Goal: Ask a question: Seek information or help from site administrators or community

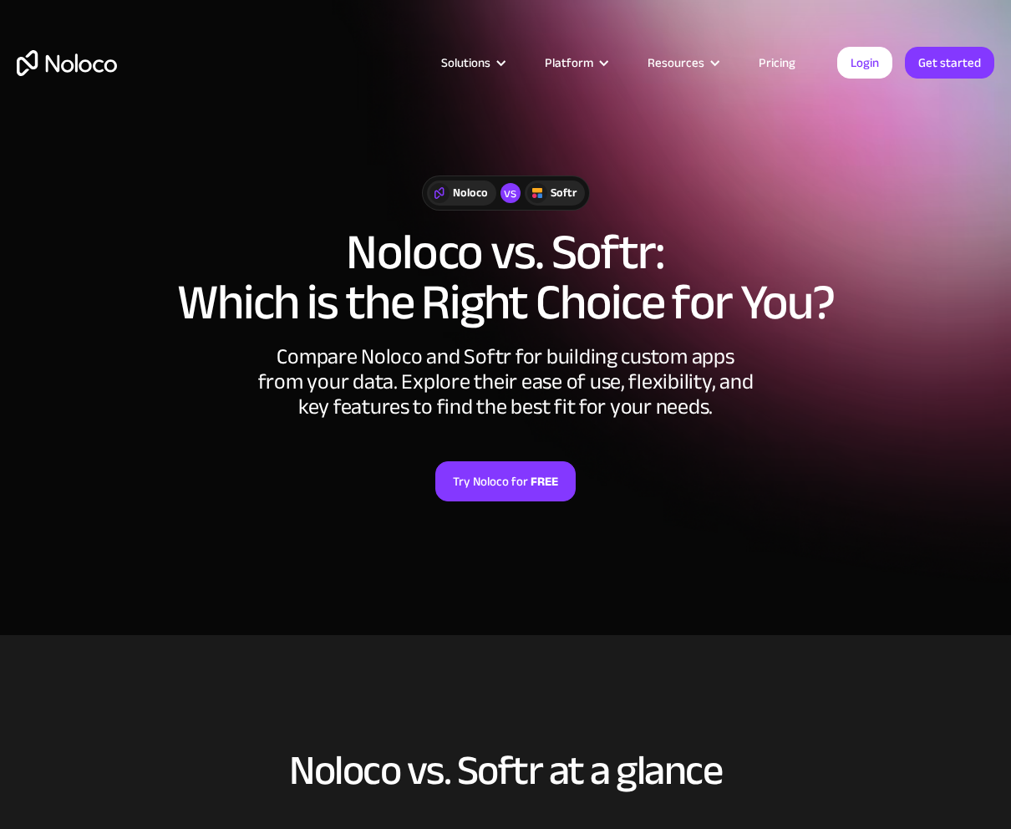
click at [779, 55] on link "Pricing" at bounding box center [776, 63] width 79 height 22
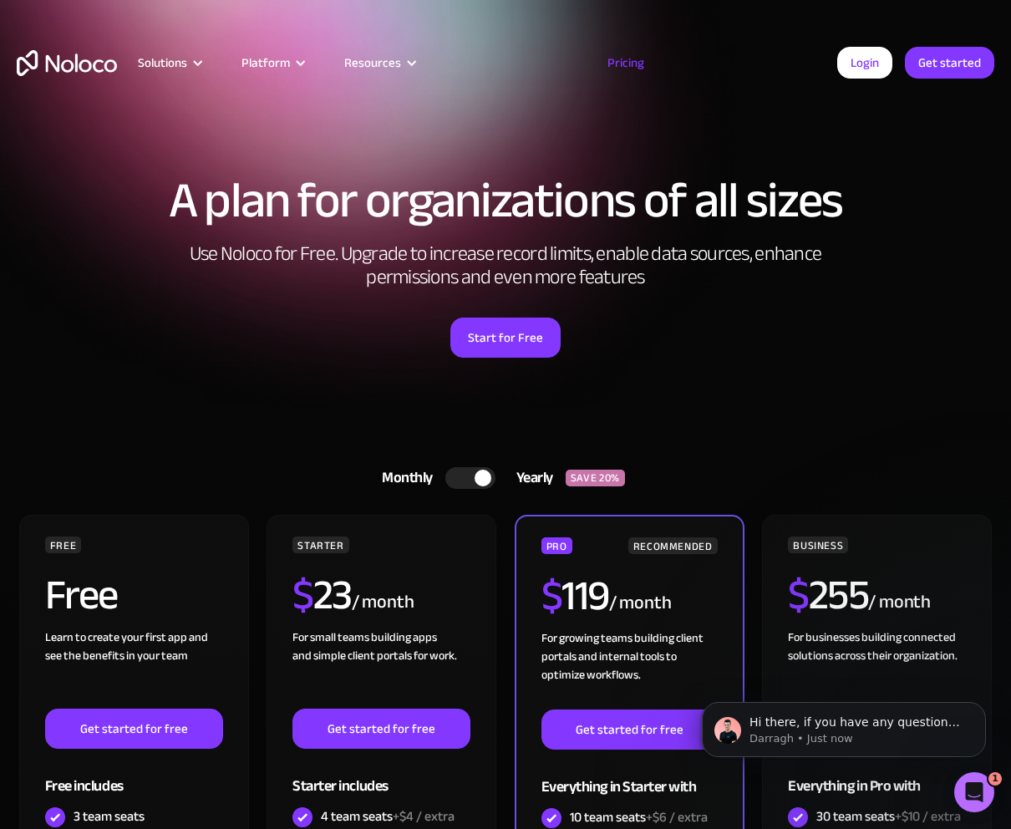
click at [461, 479] on div at bounding box center [470, 478] width 50 height 22
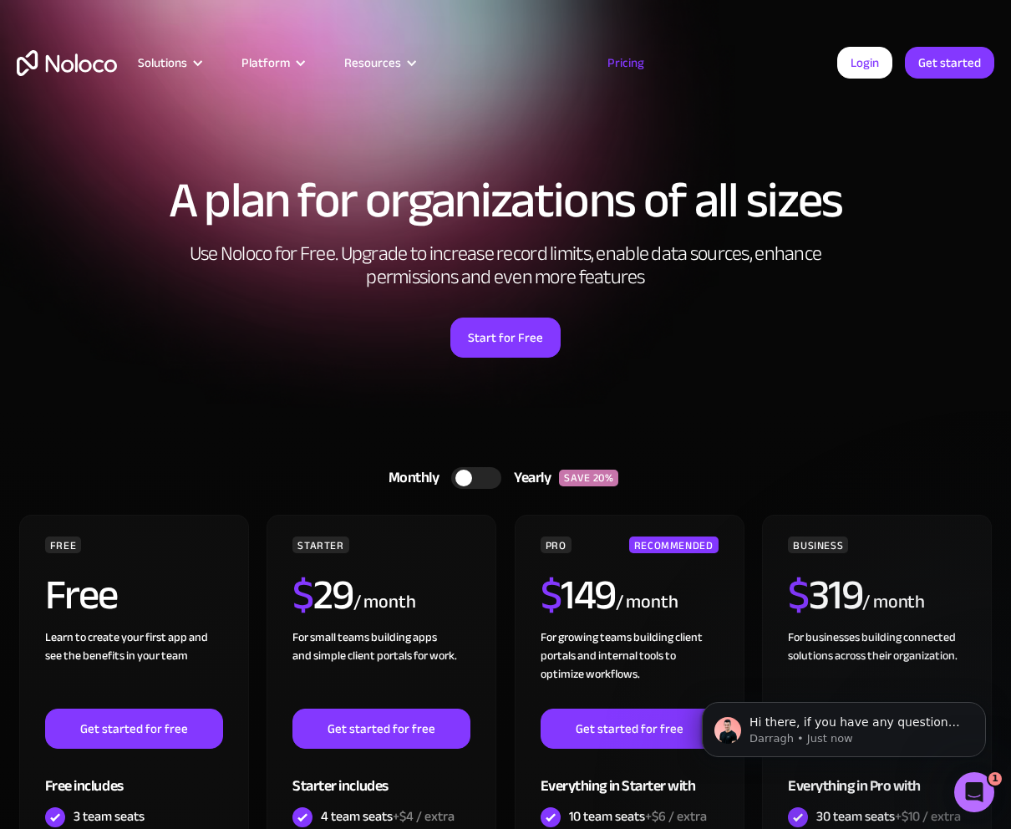
click at [491, 479] on div at bounding box center [476, 478] width 50 height 22
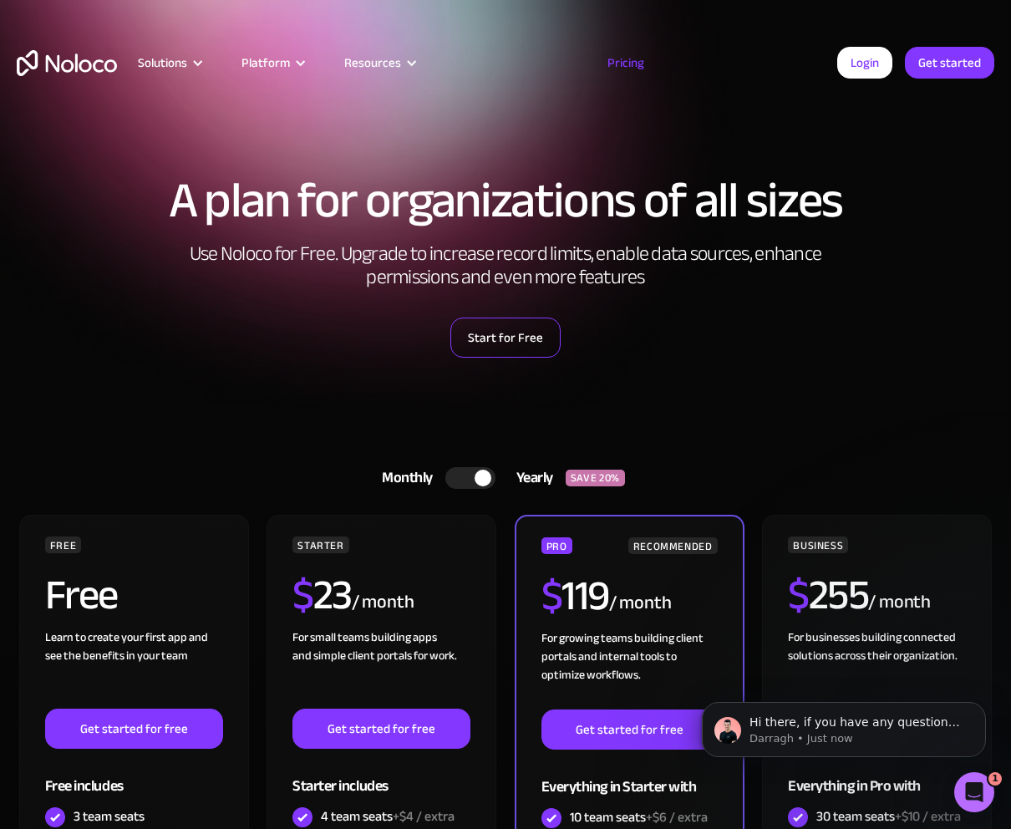
click at [514, 324] on link "Start for Free" at bounding box center [505, 337] width 110 height 40
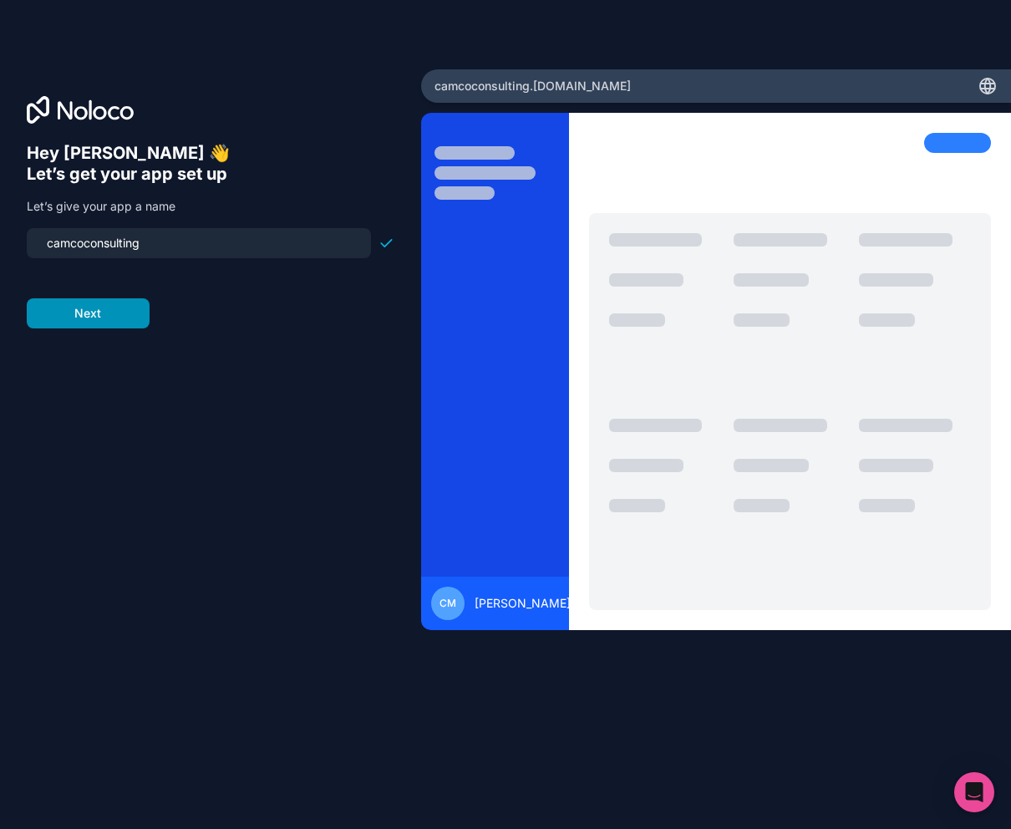
click at [80, 328] on button "Next" at bounding box center [88, 313] width 123 height 30
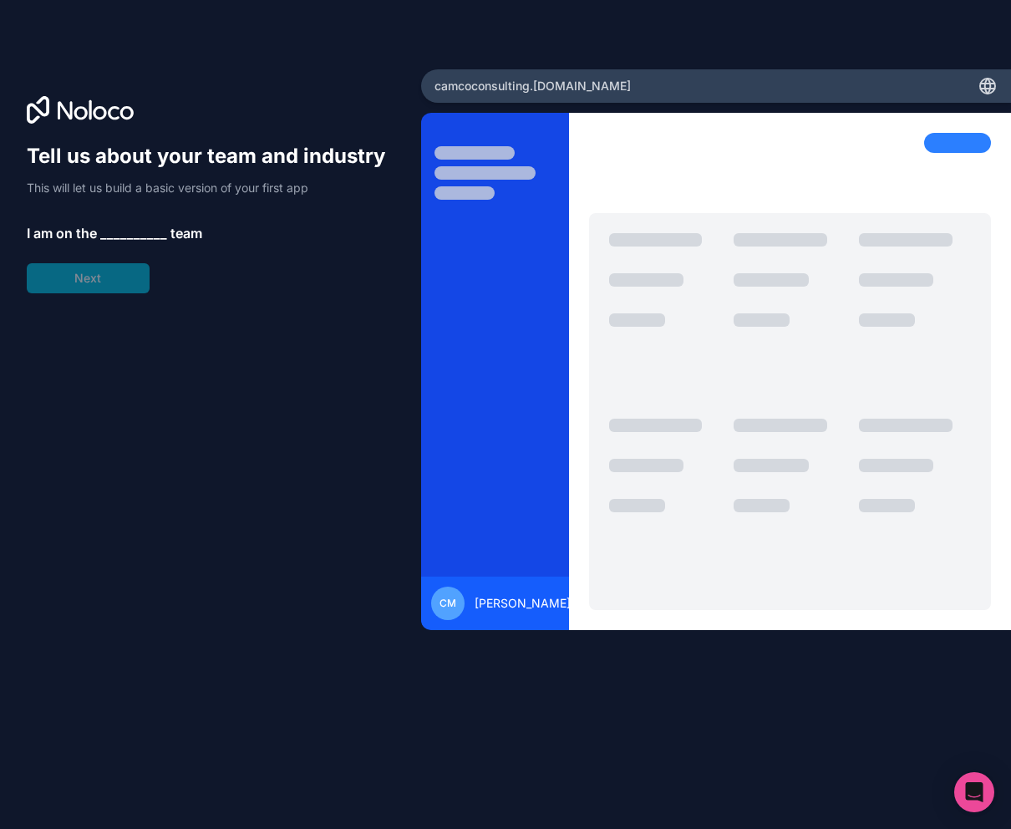
click at [157, 243] on span "__________" at bounding box center [133, 233] width 67 height 20
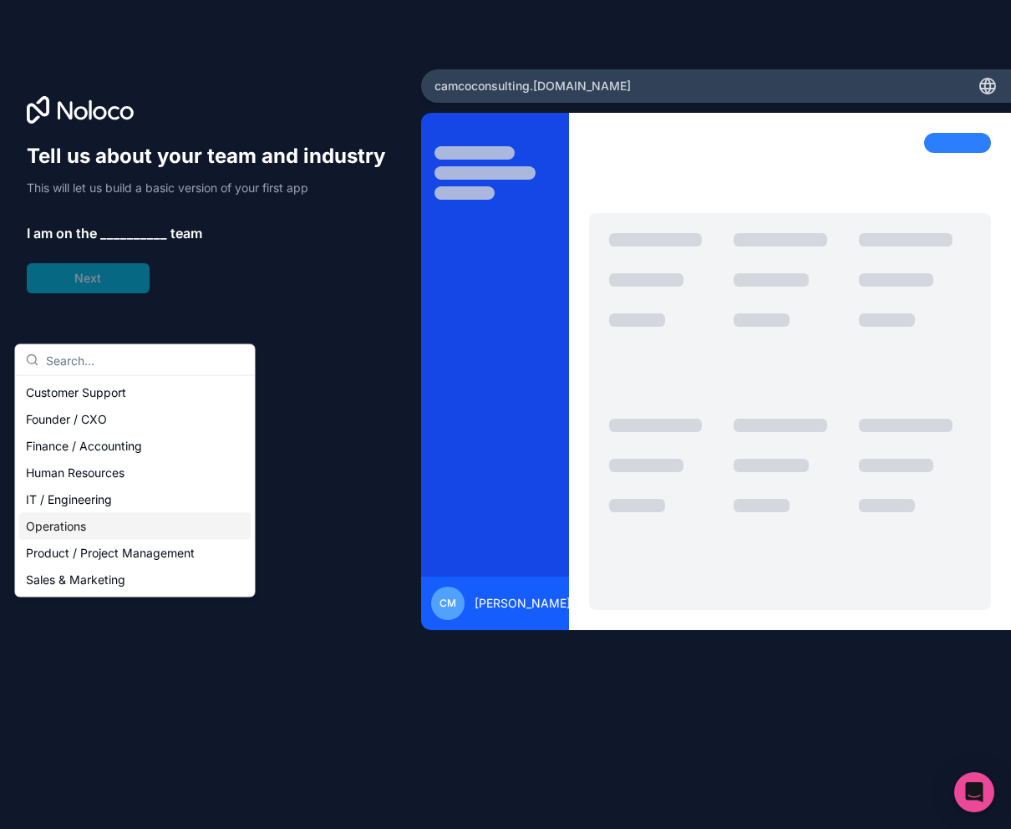
scroll to position [21, 0]
click at [110, 425] on div "Founder / CXO" at bounding box center [135, 419] width 232 height 27
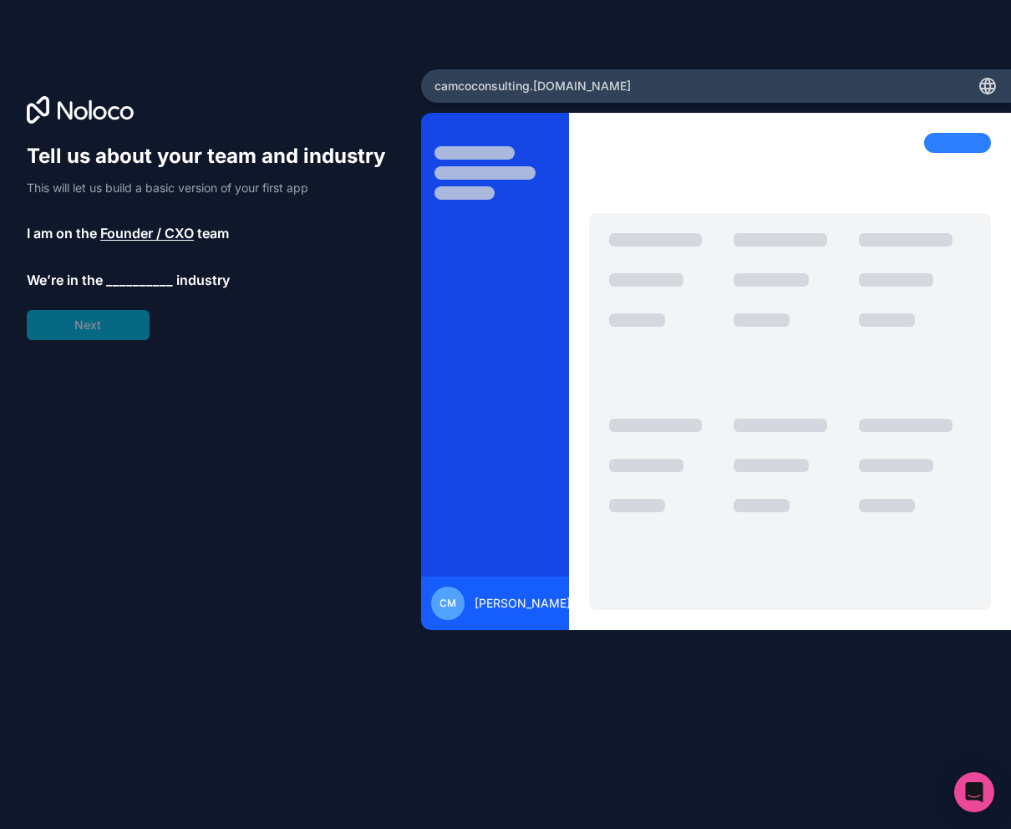
click at [173, 290] on span "__________" at bounding box center [139, 280] width 67 height 20
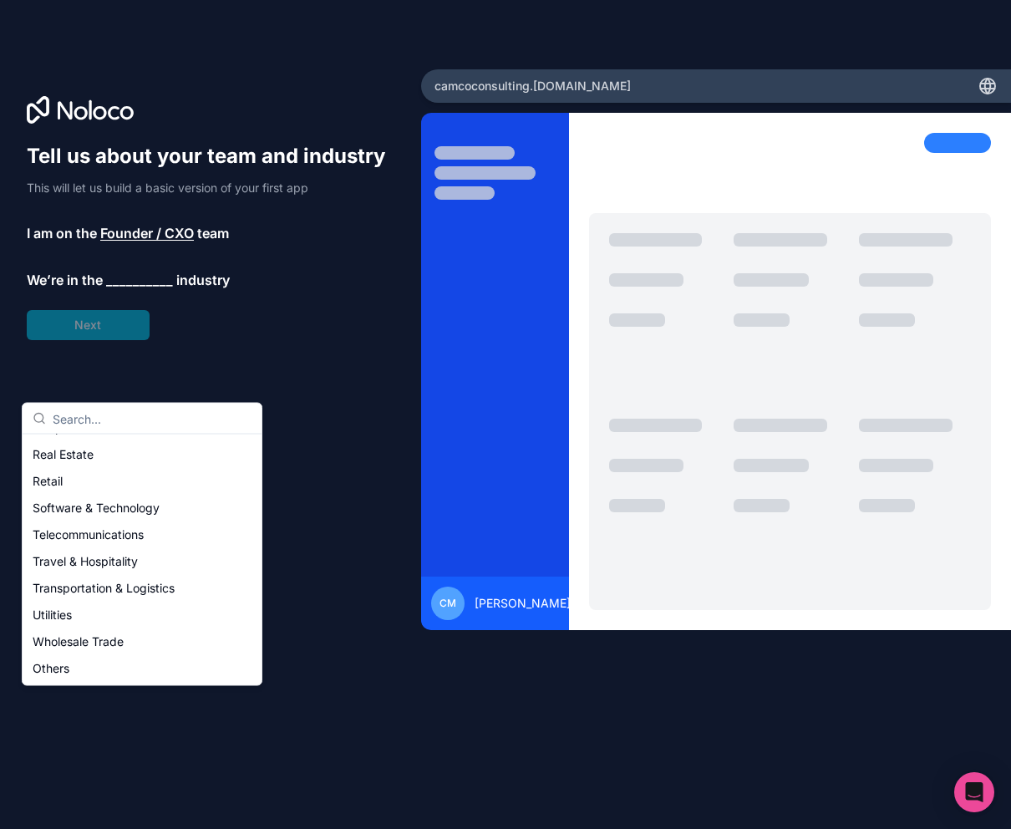
scroll to position [367, 0]
click at [144, 441] on div "Nonprofit / NGO" at bounding box center [142, 427] width 232 height 27
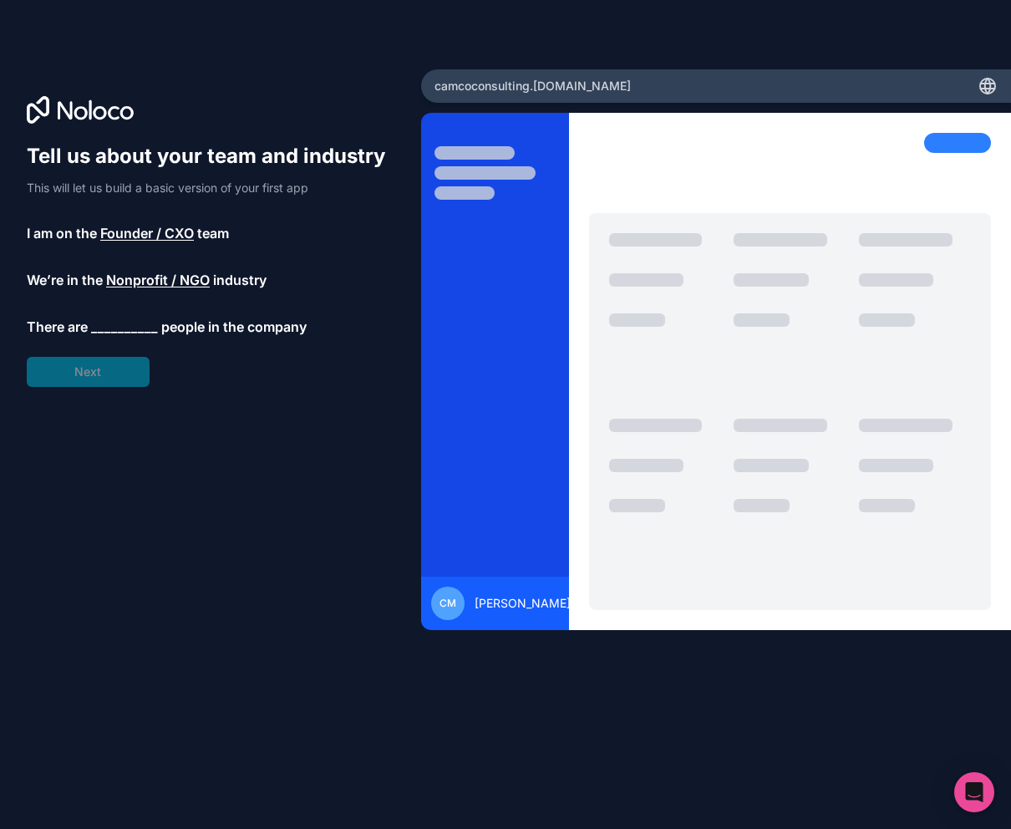
click at [158, 337] on span "__________" at bounding box center [124, 327] width 67 height 20
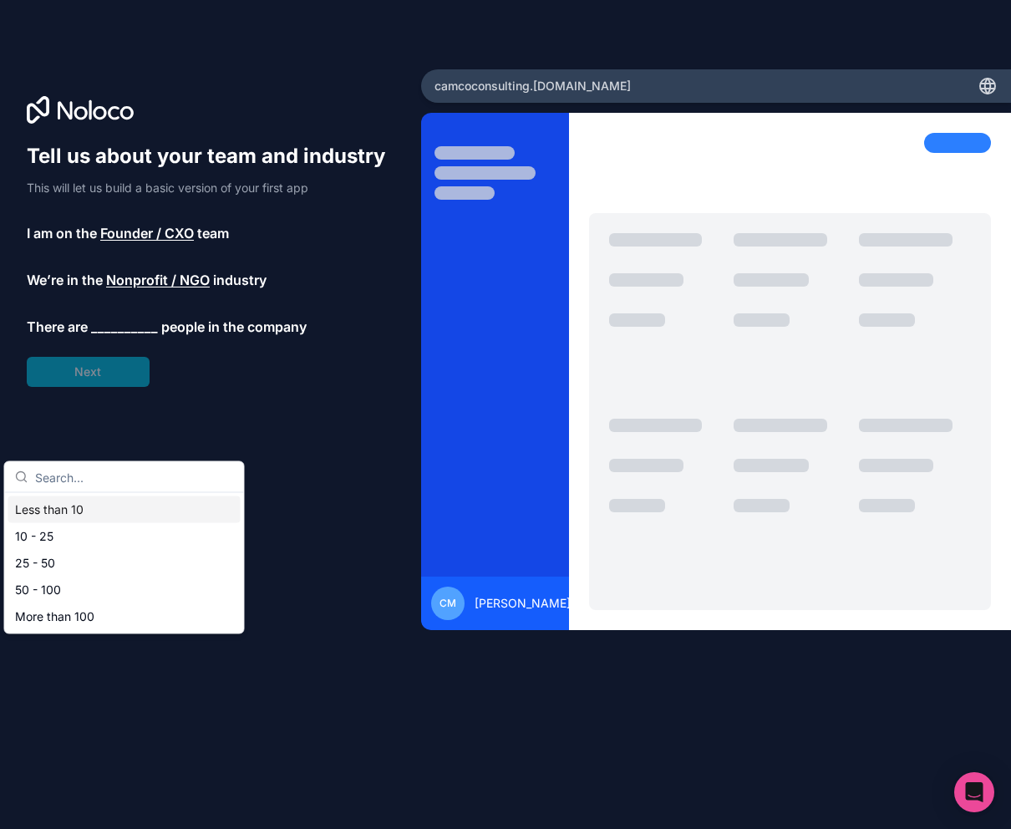
click at [122, 517] on div "Less than 10" at bounding box center [124, 509] width 232 height 27
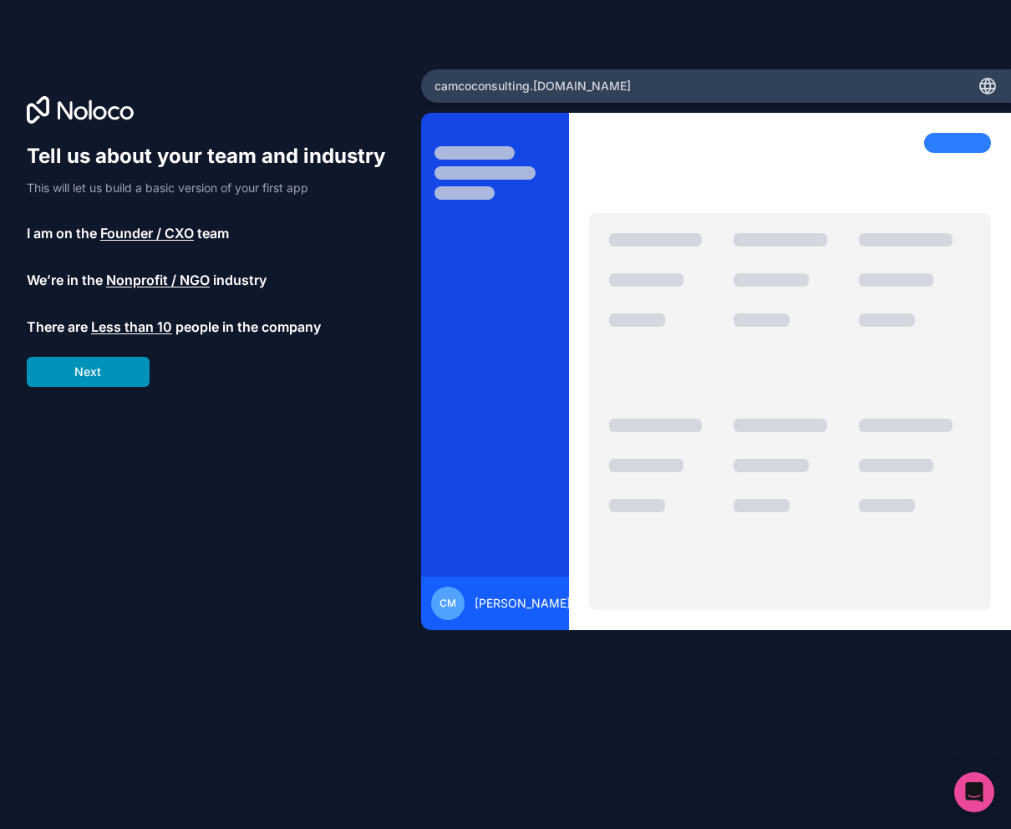
click at [94, 387] on button "Next" at bounding box center [88, 372] width 123 height 30
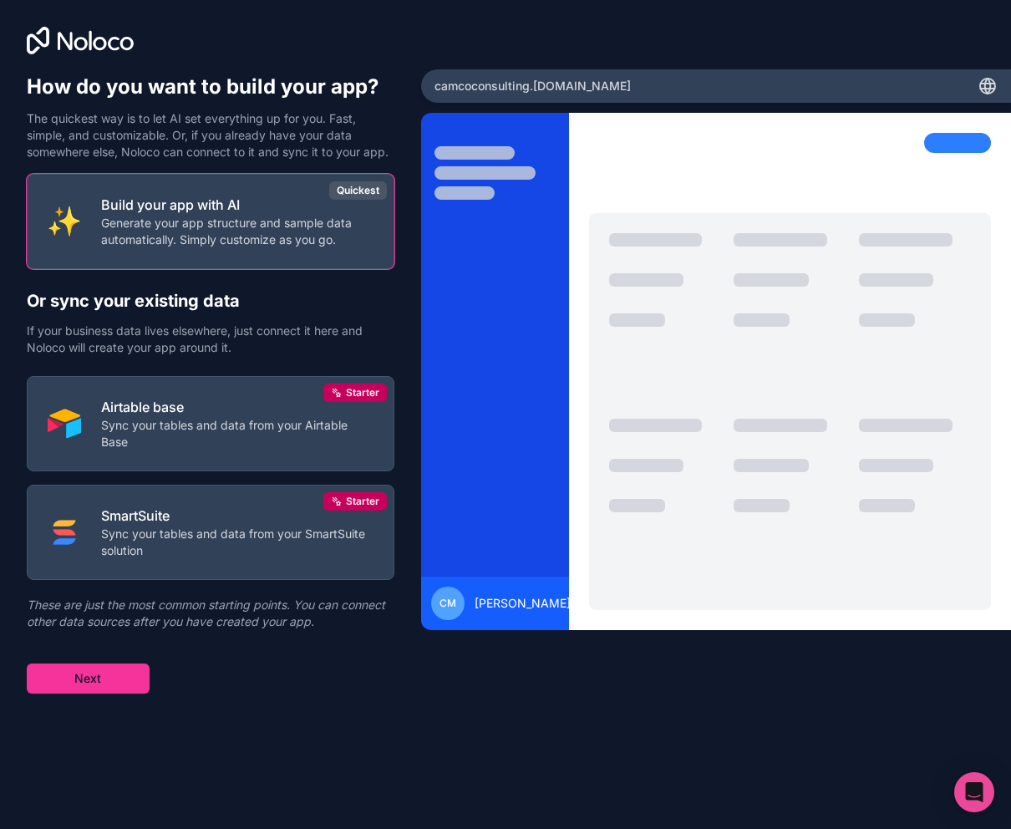
scroll to position [133, 0]
click at [68, 693] on button "Next" at bounding box center [88, 678] width 123 height 30
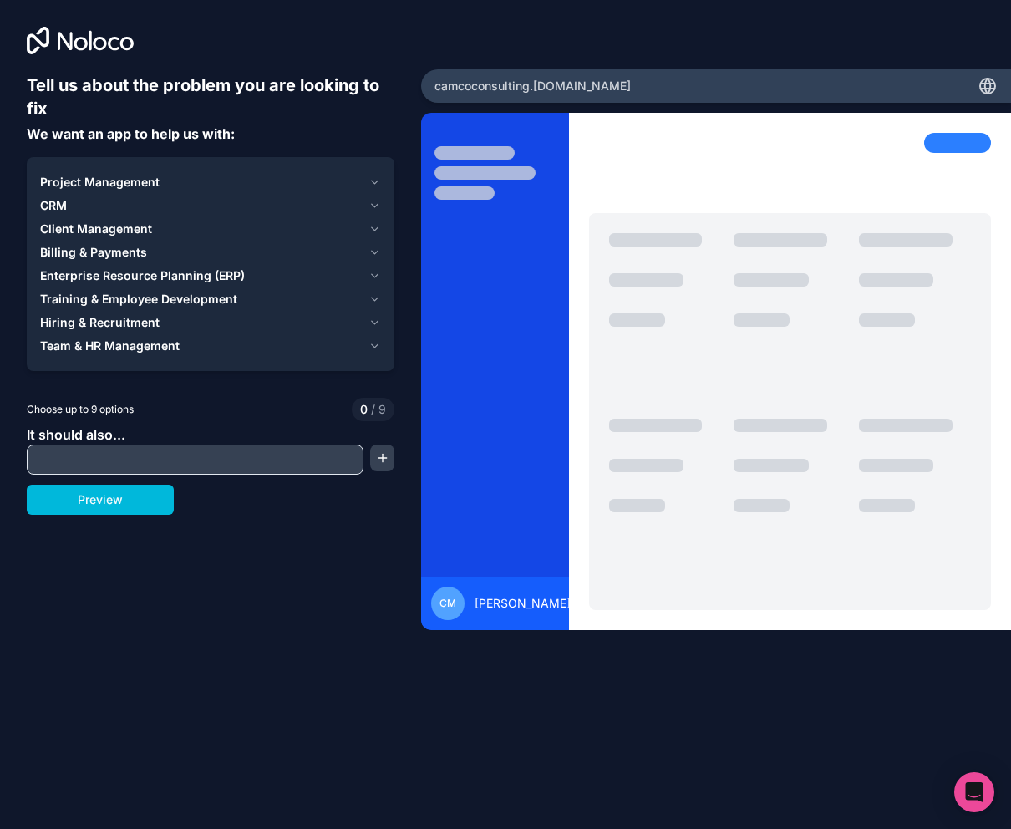
click at [68, 471] on input "text" at bounding box center [195, 459] width 328 height 23
type input "client portal"
click at [372, 471] on button "button" at bounding box center [382, 457] width 24 height 27
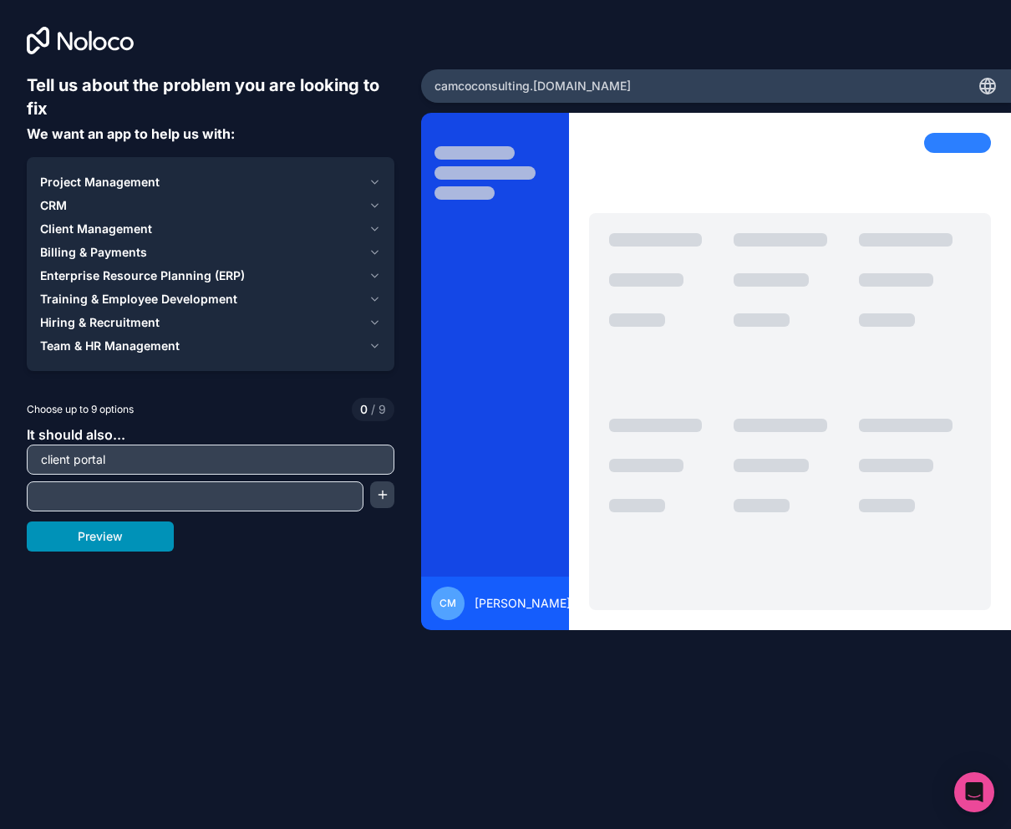
click at [89, 551] on button "Preview" at bounding box center [100, 536] width 147 height 30
click at [160, 190] on span "Project Management" at bounding box center [99, 182] width 119 height 17
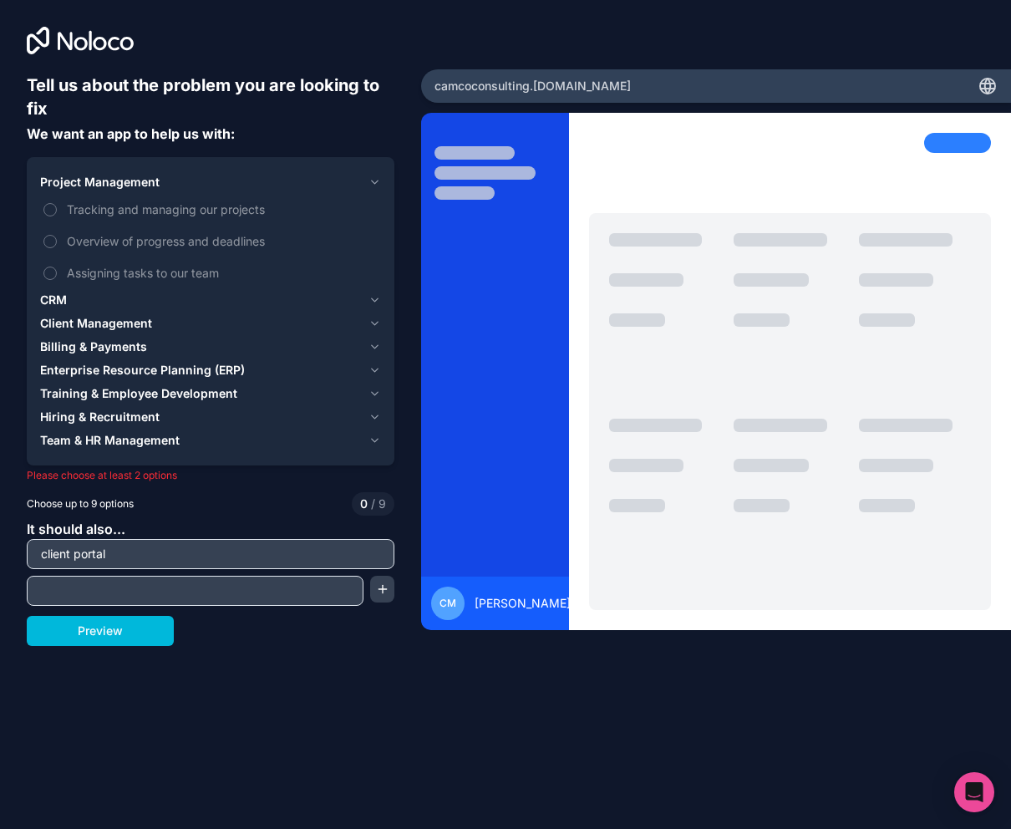
click at [57, 216] on button "Tracking and managing our projects" at bounding box center [49, 209] width 13 height 13
click at [57, 248] on button "Overview of progress and deadlines" at bounding box center [49, 241] width 13 height 13
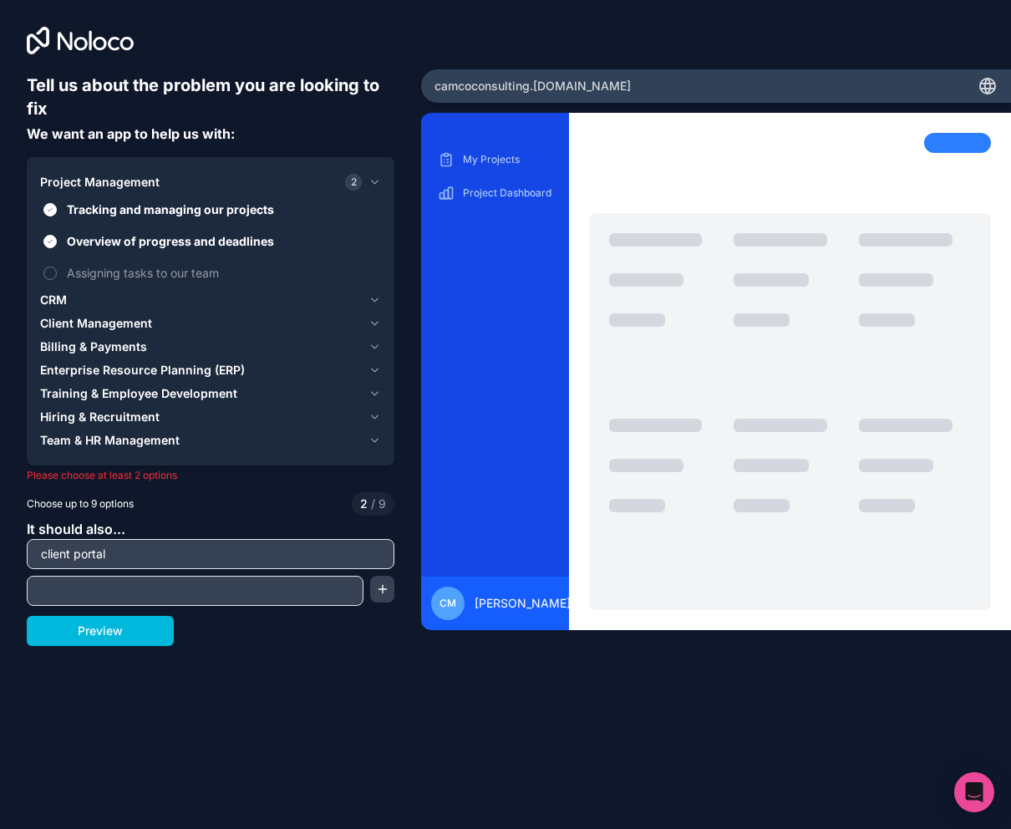
click at [66, 308] on span "CRM" at bounding box center [53, 299] width 27 height 17
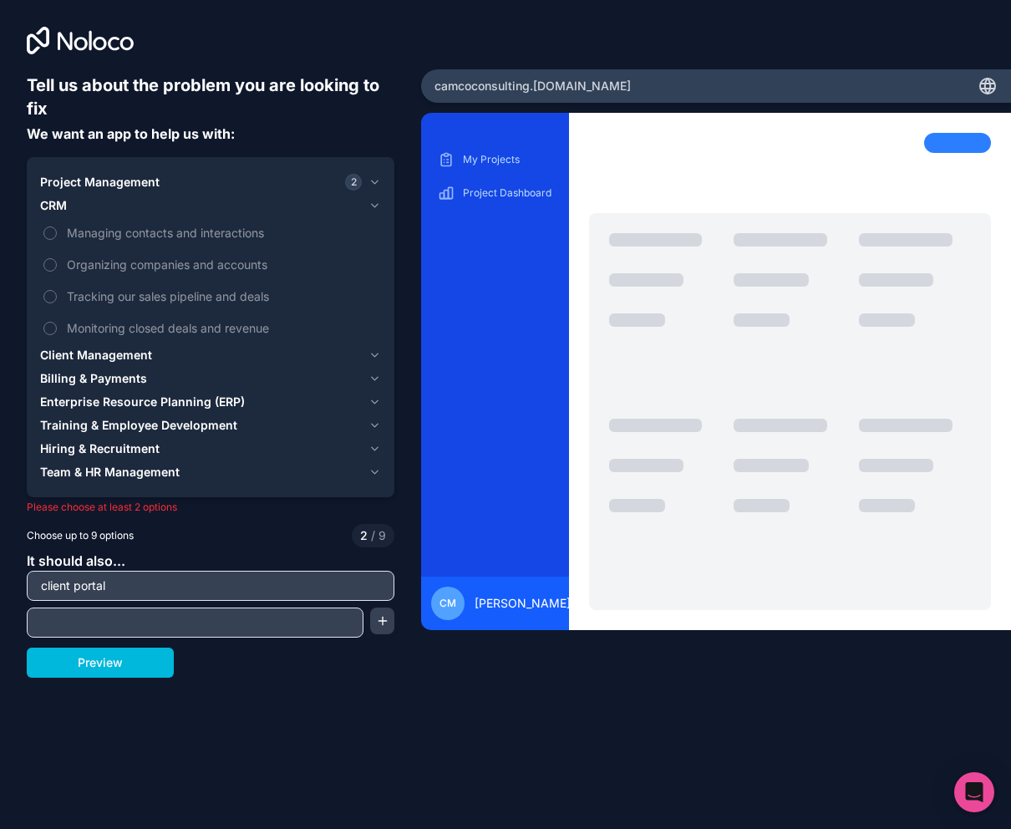
click at [76, 248] on label "Managing contacts and interactions" at bounding box center [210, 232] width 341 height 31
click at [57, 240] on button "Managing contacts and interactions" at bounding box center [49, 232] width 13 height 13
click at [57, 271] on button "Organizing companies and accounts" at bounding box center [49, 264] width 13 height 13
click at [109, 363] on span "Client Management" at bounding box center [96, 355] width 112 height 17
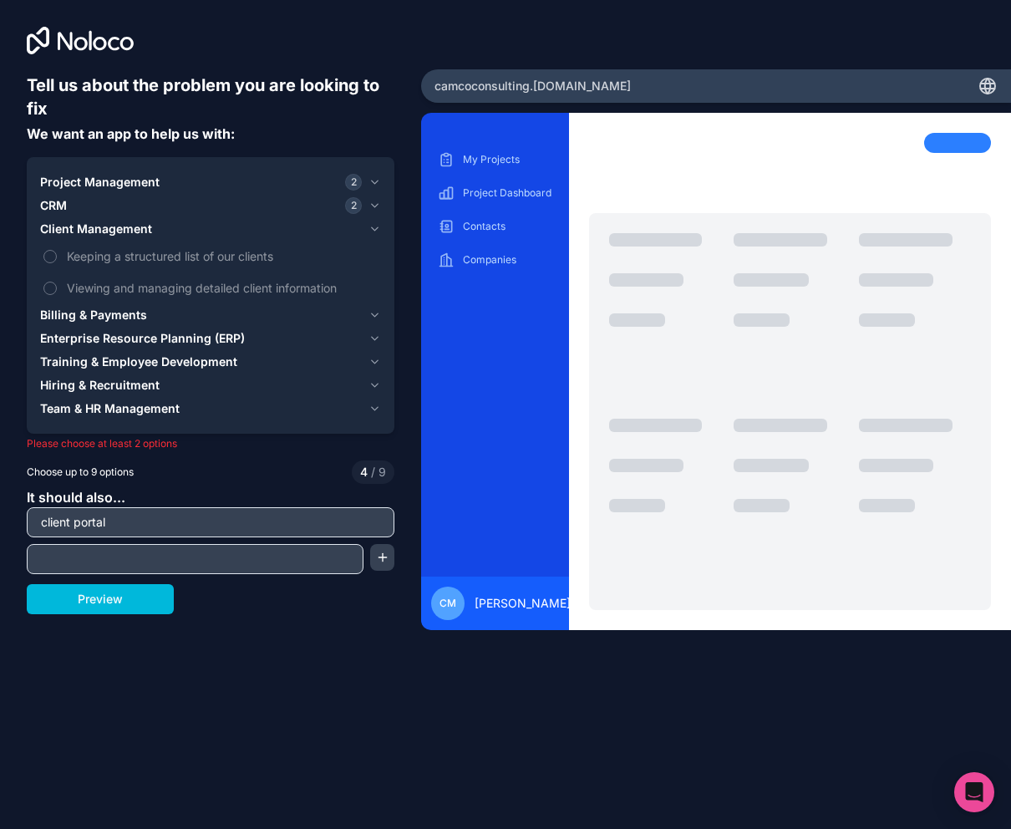
click at [79, 271] on label "Keeping a structured list of our clients" at bounding box center [210, 256] width 341 height 31
click at [57, 263] on button "Keeping a structured list of our clients" at bounding box center [49, 256] width 13 height 13
click at [76, 303] on label "Viewing and managing detailed client information" at bounding box center [210, 287] width 341 height 31
click at [57, 295] on button "Viewing and managing detailed client information" at bounding box center [49, 287] width 13 height 13
click at [76, 303] on label "Viewing and managing detailed client information" at bounding box center [210, 287] width 341 height 31
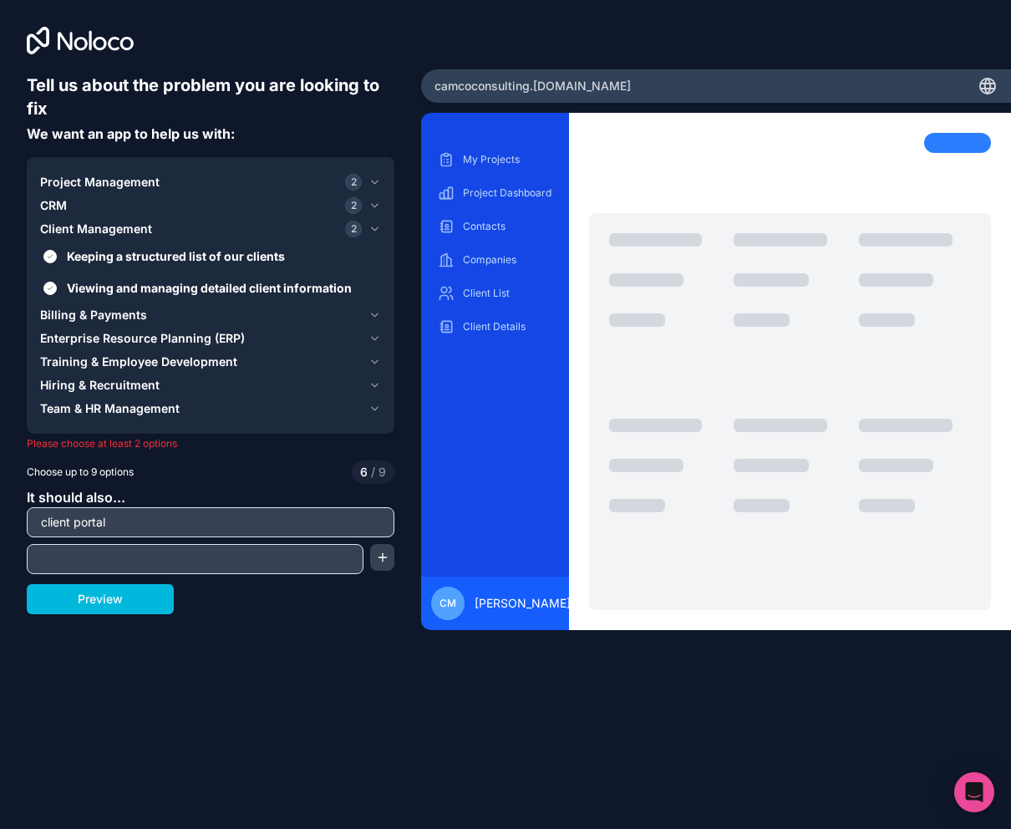
click at [57, 295] on button "Viewing and managing detailed client information" at bounding box center [49, 287] width 13 height 13
click at [92, 323] on span "Billing & Payments" at bounding box center [93, 315] width 107 height 17
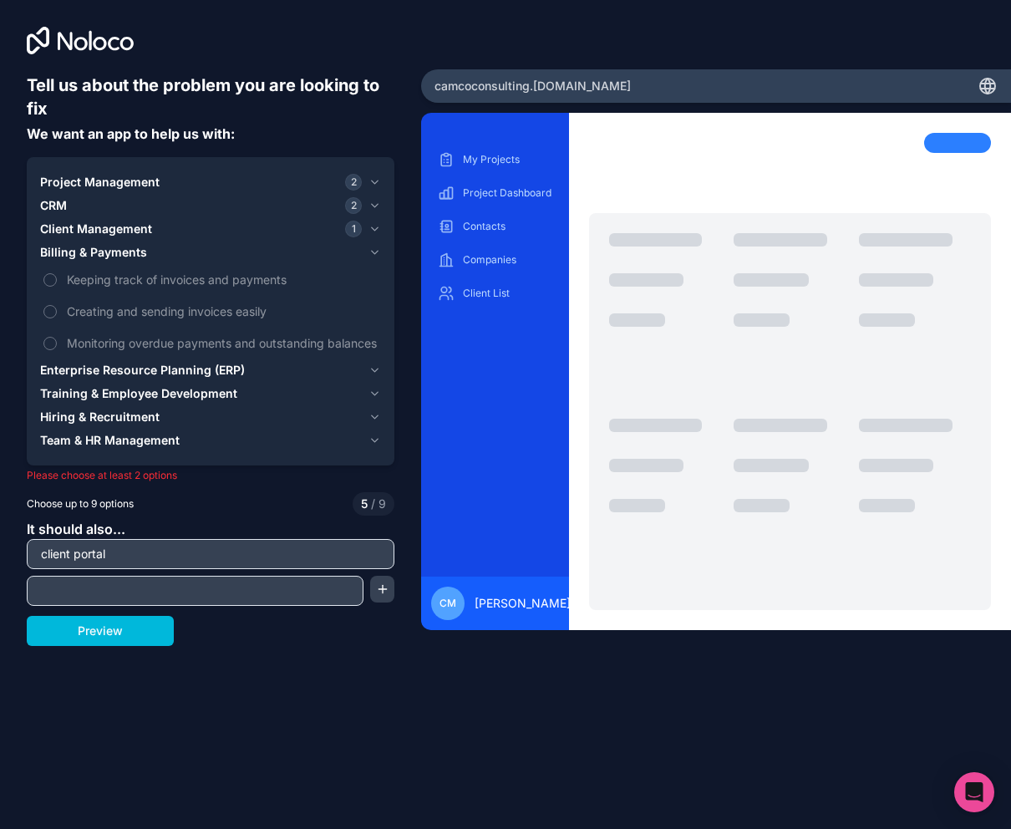
click at [57, 286] on button "Keeping track of invoices and payments" at bounding box center [49, 279] width 13 height 13
click at [73, 378] on span "Enterprise Resource Planning (ERP)" at bounding box center [142, 370] width 205 height 17
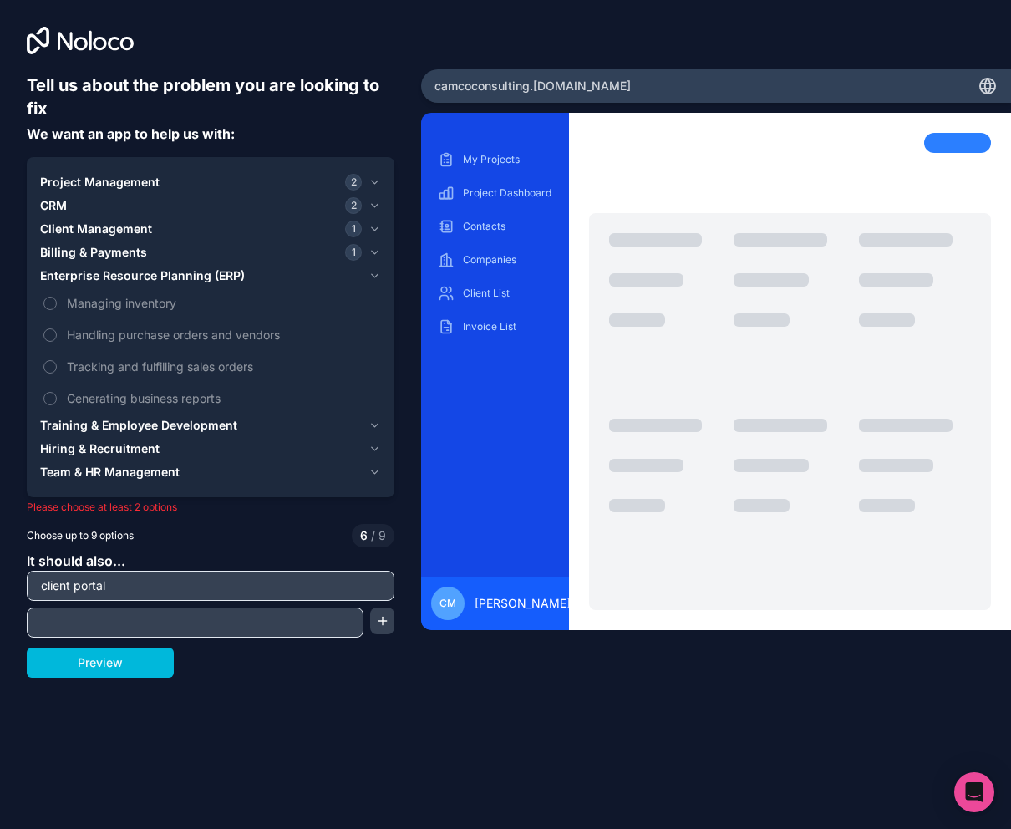
scroll to position [8, 0]
click at [109, 433] on span "Training & Employee Development" at bounding box center [138, 425] width 197 height 17
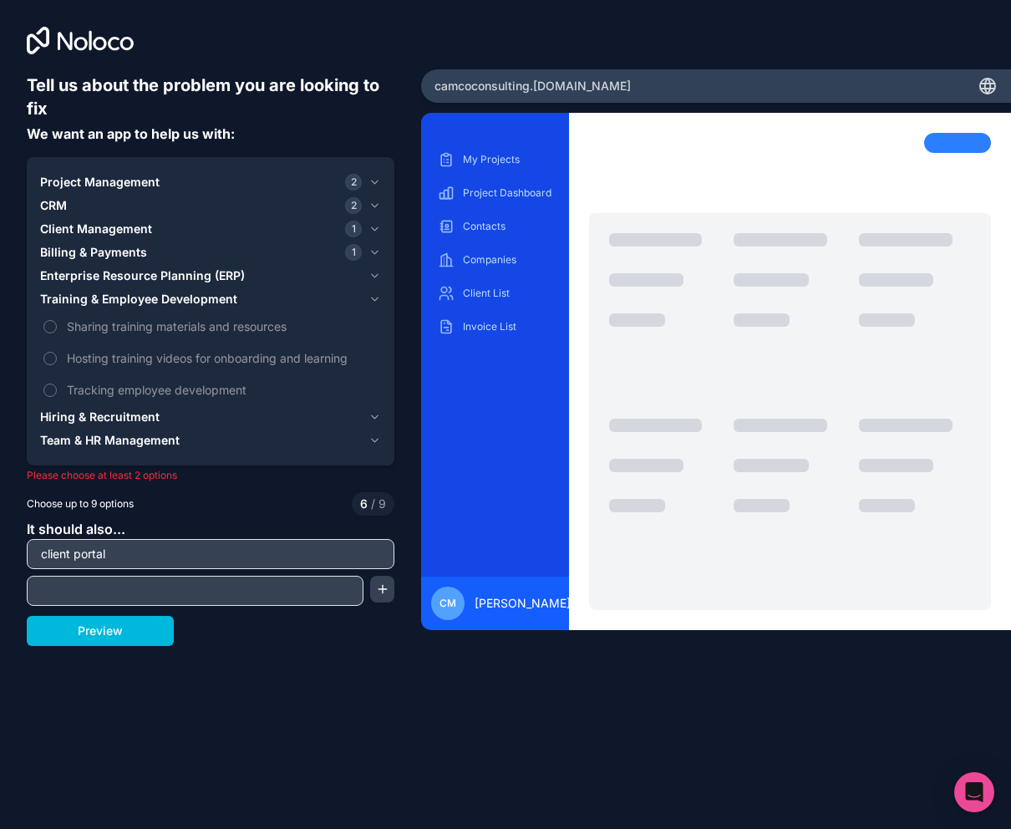
click at [108, 425] on span "Hiring & Recruitment" at bounding box center [99, 416] width 119 height 17
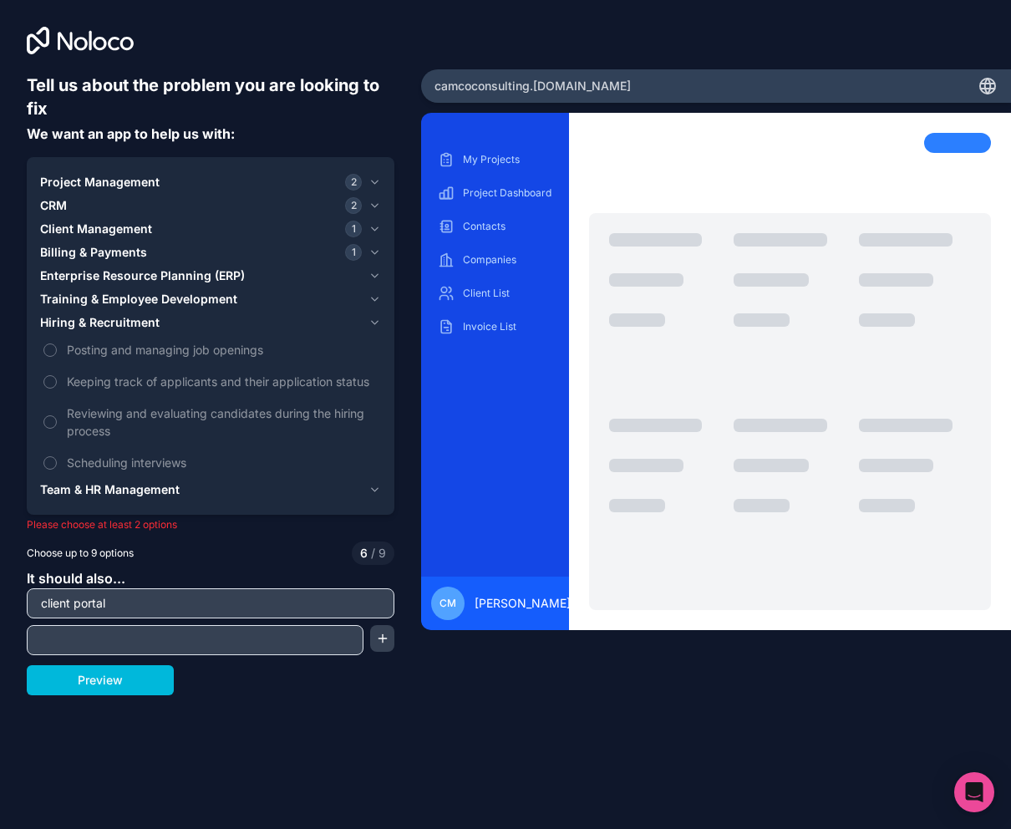
scroll to position [8, 0]
click at [67, 214] on span "CRM" at bounding box center [53, 205] width 27 height 17
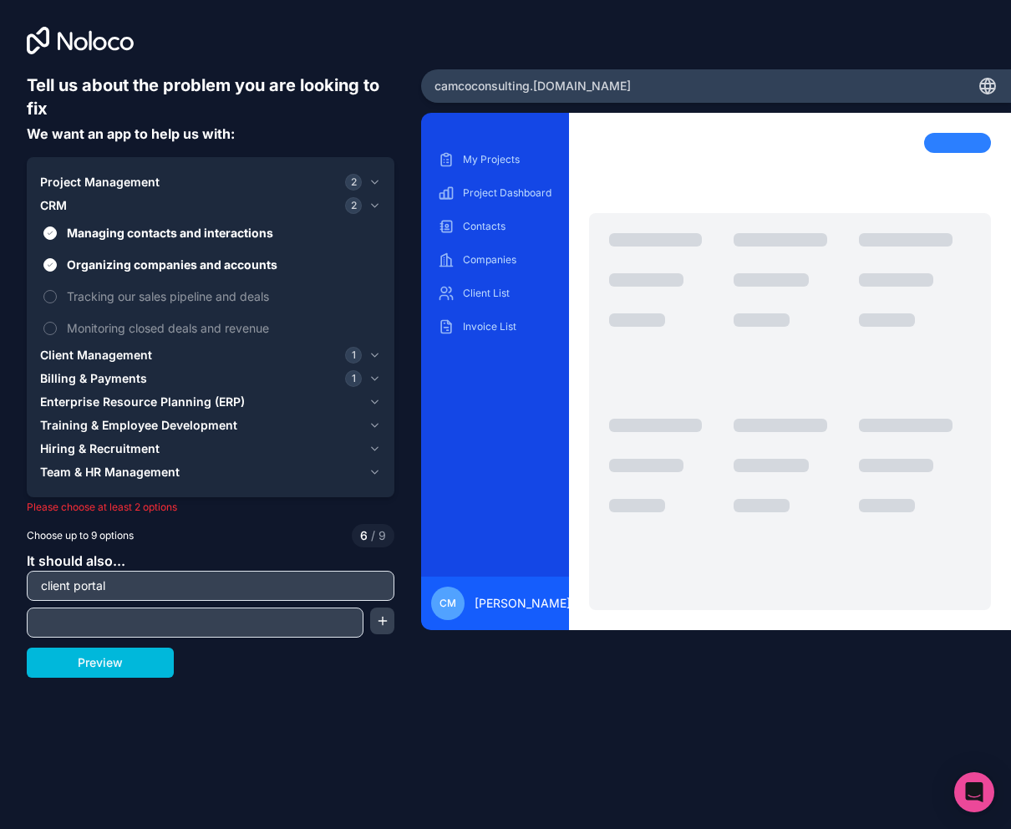
click at [67, 214] on span "CRM" at bounding box center [53, 205] width 27 height 17
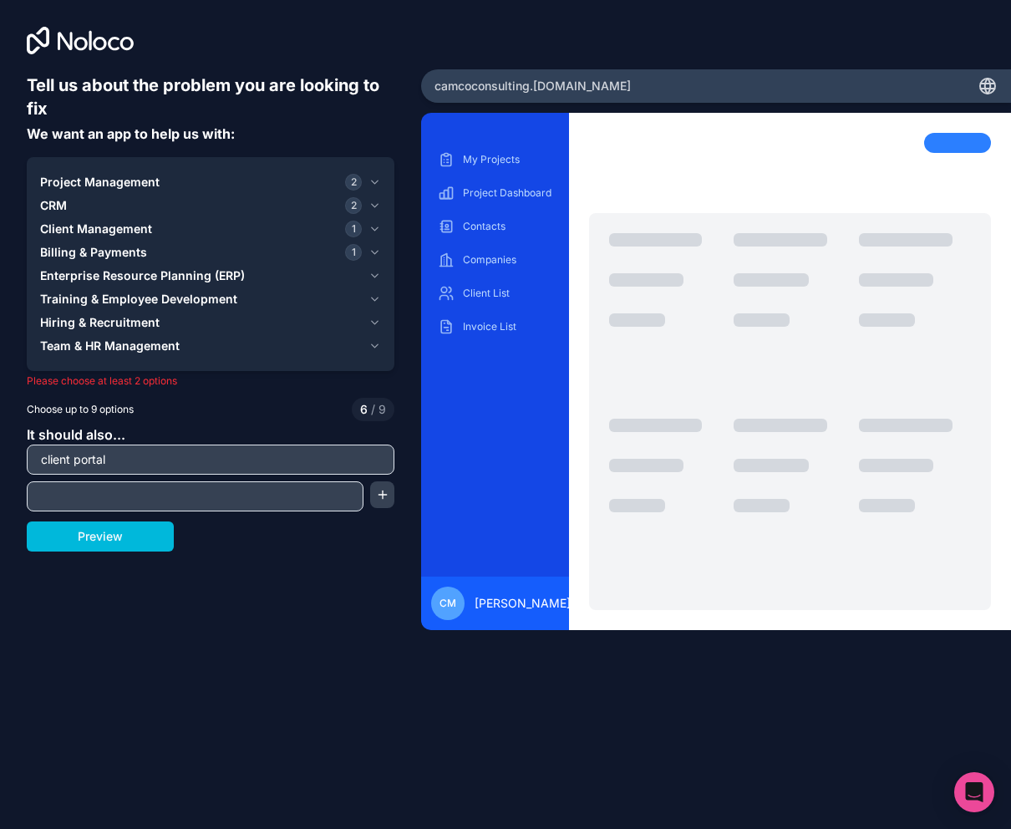
click at [79, 194] on button "Project Management 2" at bounding box center [210, 181] width 341 height 23
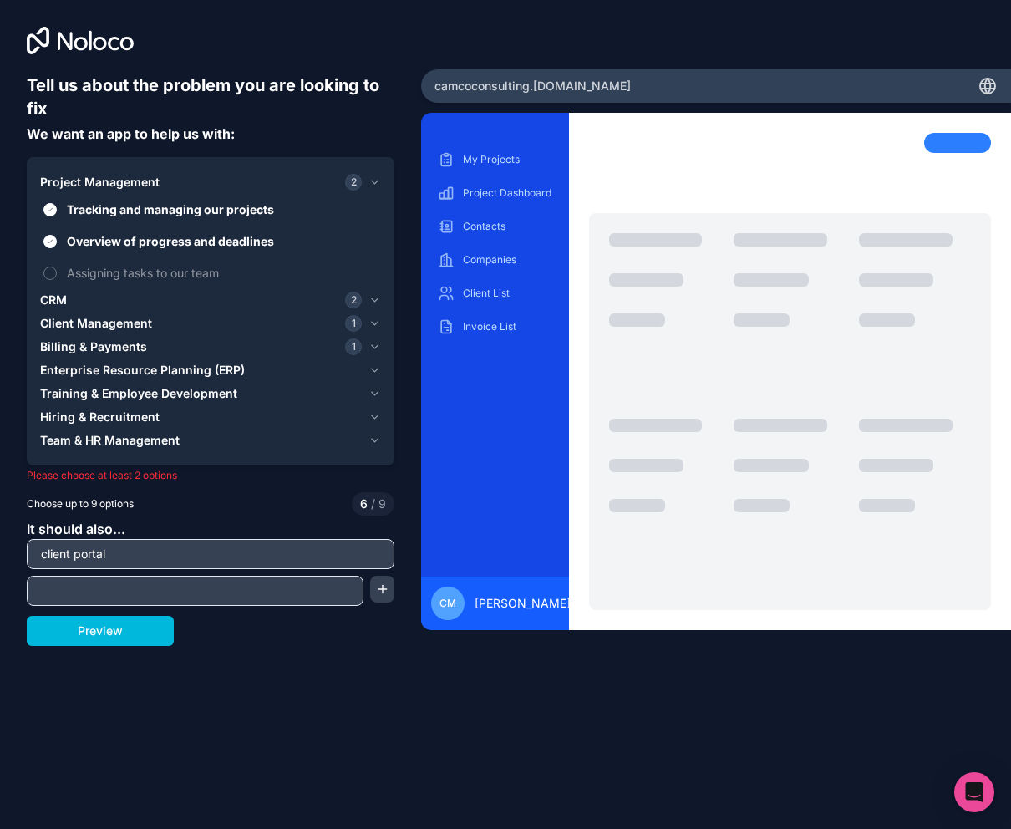
click at [57, 280] on button "Assigning tasks to our team" at bounding box center [49, 272] width 13 height 13
click at [154, 565] on input "client portal" at bounding box center [210, 553] width 359 height 23
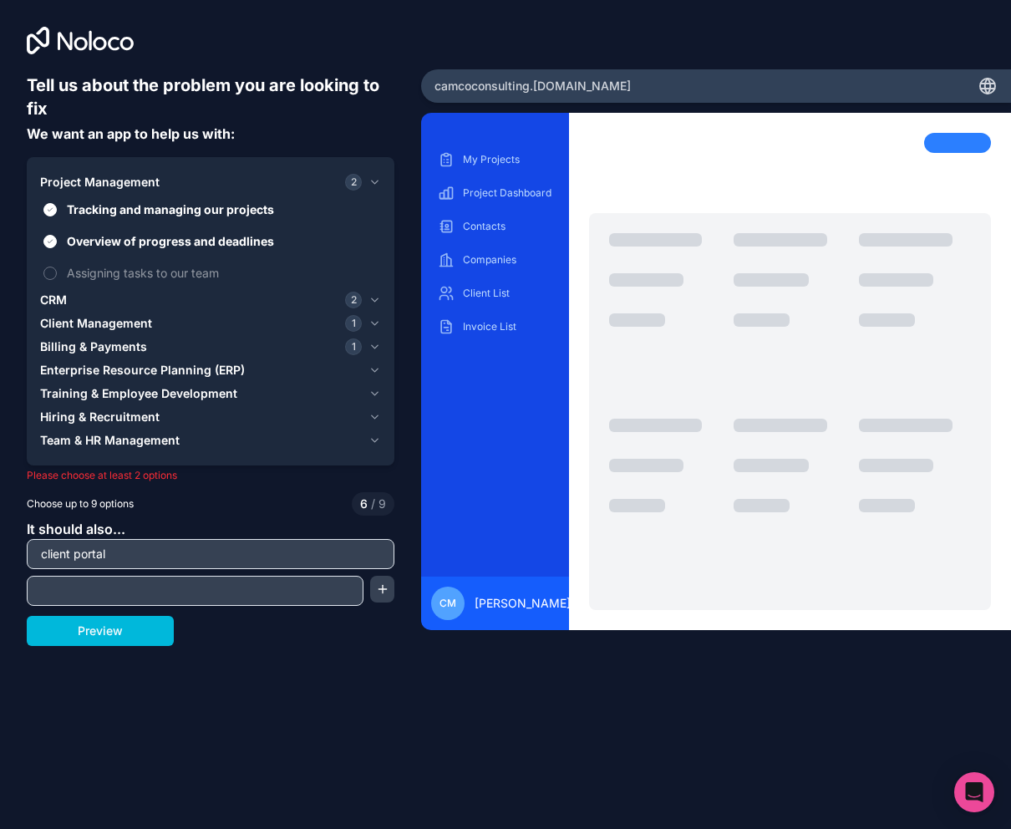
click at [92, 602] on input "text" at bounding box center [195, 590] width 328 height 23
type input "dashboard"
click at [377, 602] on button "button" at bounding box center [382, 588] width 24 height 27
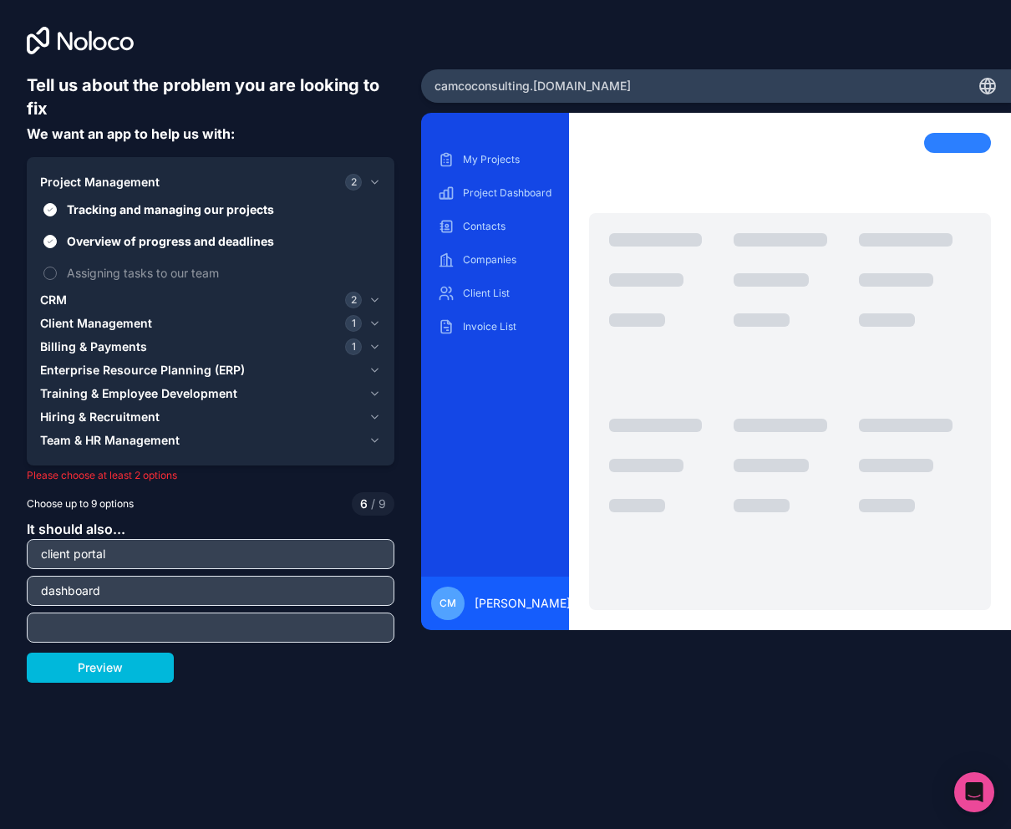
click at [135, 355] on span "Billing & Payments" at bounding box center [93, 346] width 107 height 17
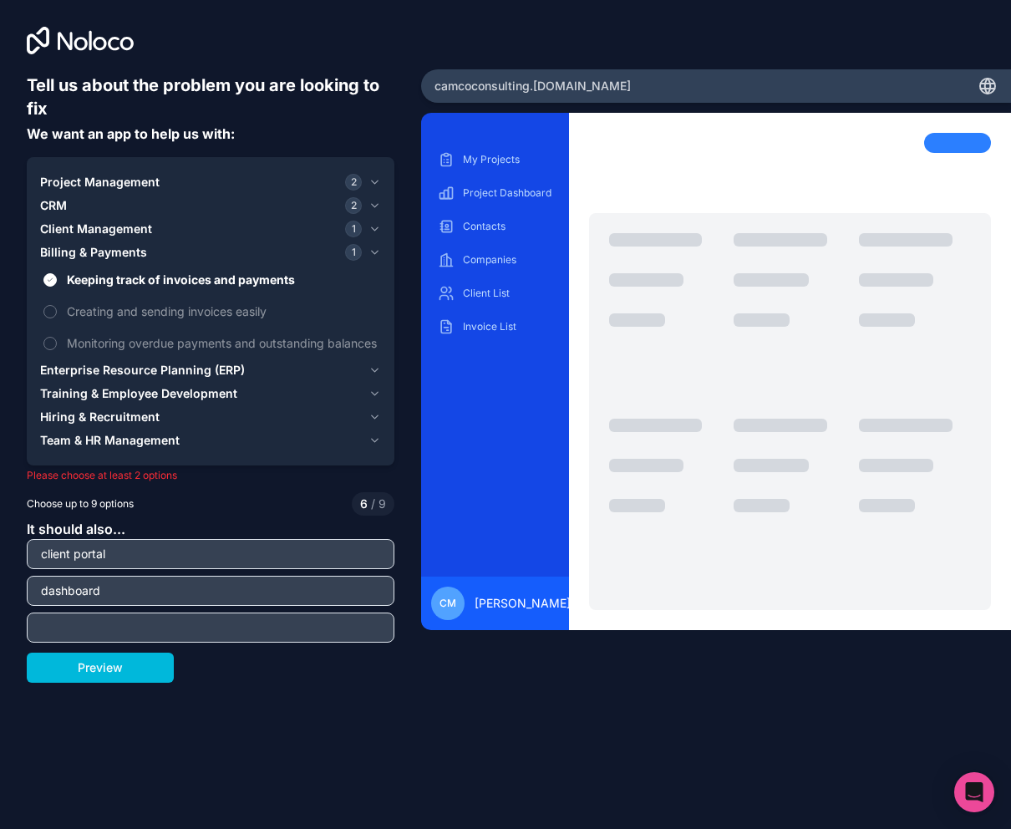
click at [108, 320] on span "Creating and sending invoices easily" at bounding box center [222, 311] width 311 height 18
click at [57, 318] on button "Creating and sending invoices easily" at bounding box center [49, 311] width 13 height 13
click at [99, 682] on button "Preview" at bounding box center [100, 667] width 147 height 30
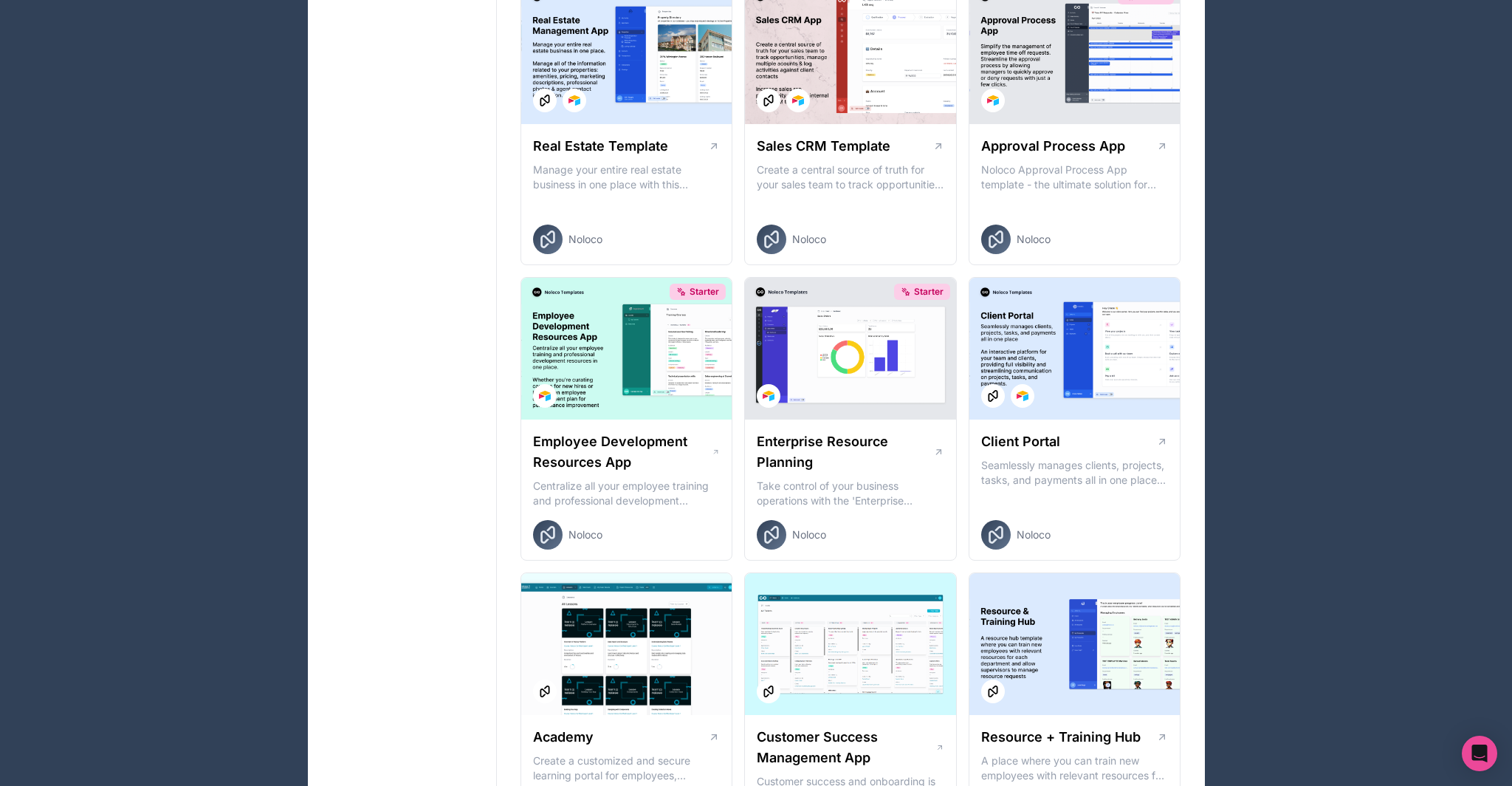
scroll to position [1886, 0]
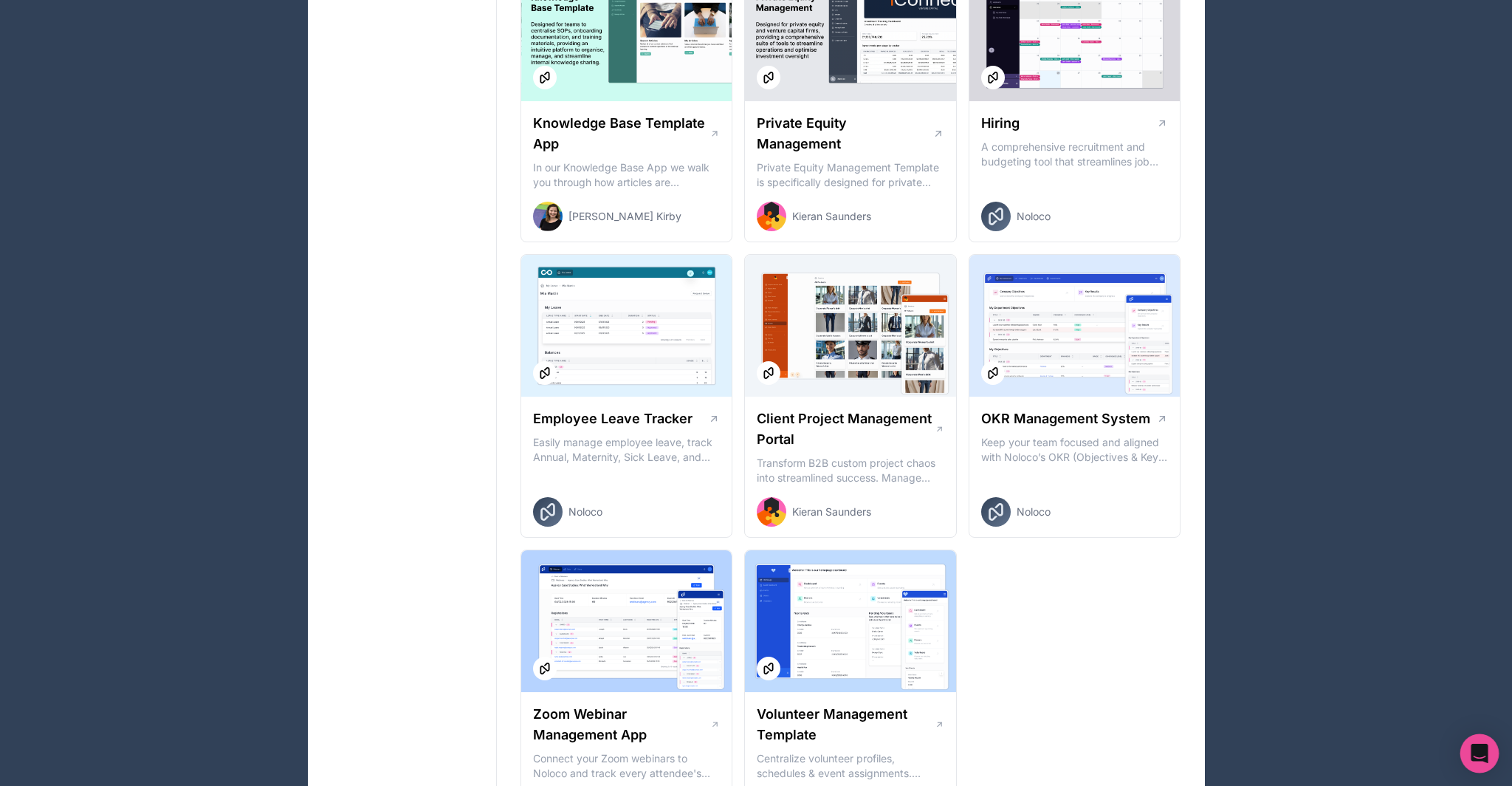
click at [1476, 756] on icon "Open Intercom Messenger" at bounding box center [1480, 753] width 19 height 19
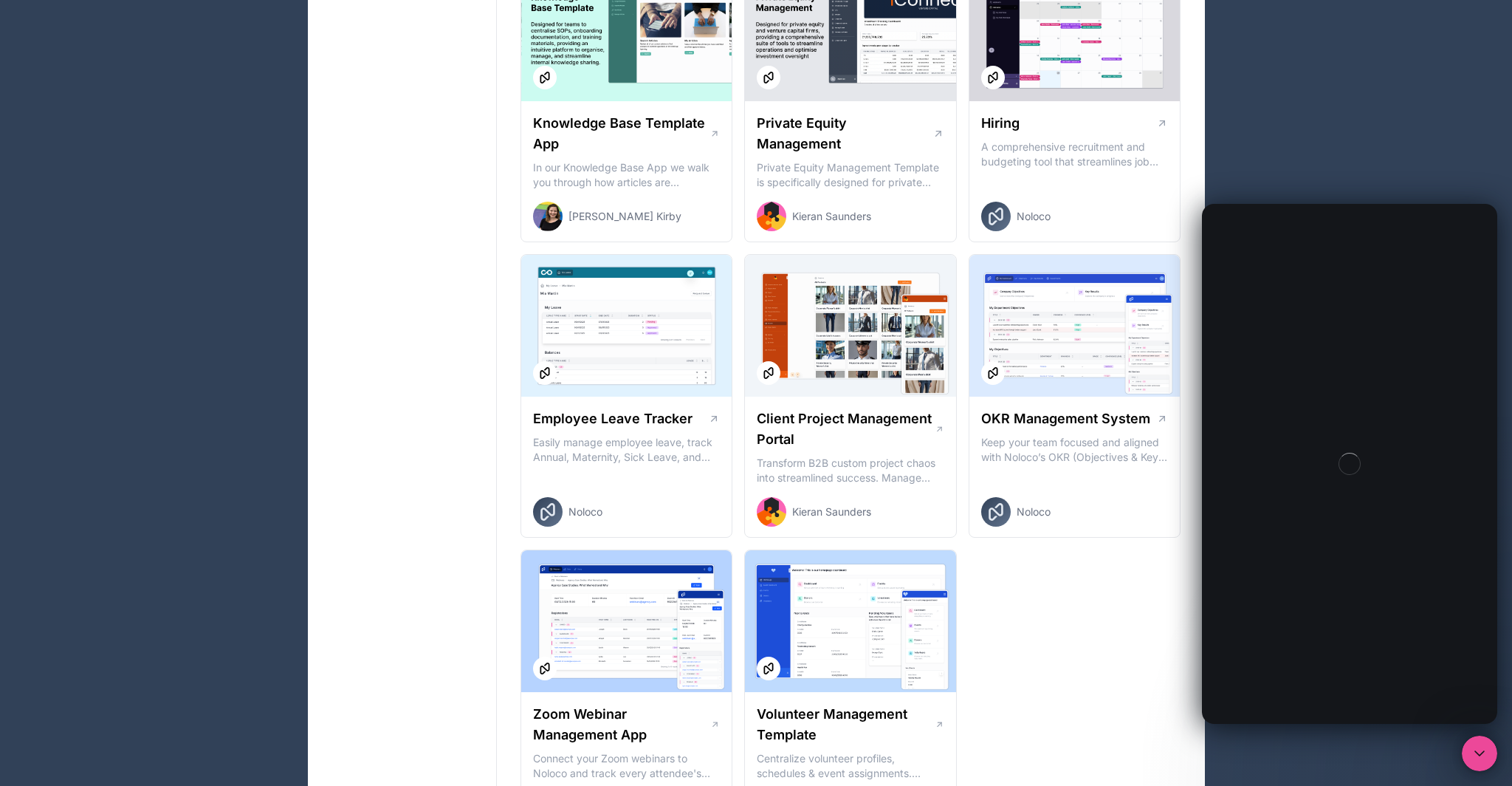
scroll to position [0, 0]
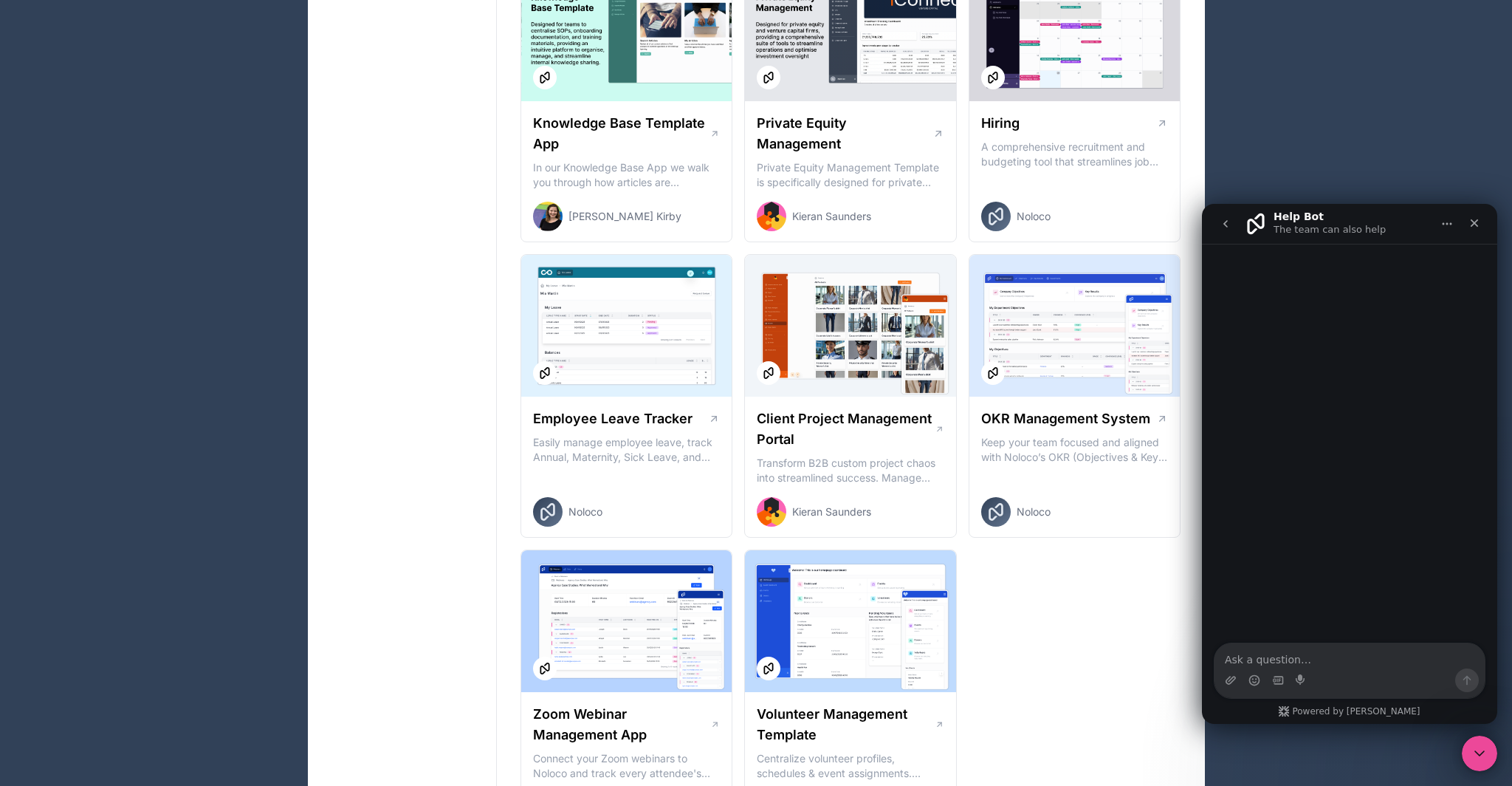
click at [1292, 655] on textarea "Ask a question…" at bounding box center [1350, 655] width 271 height 25
type textarea "v"
type textarea "can i intgerate my google calendar"
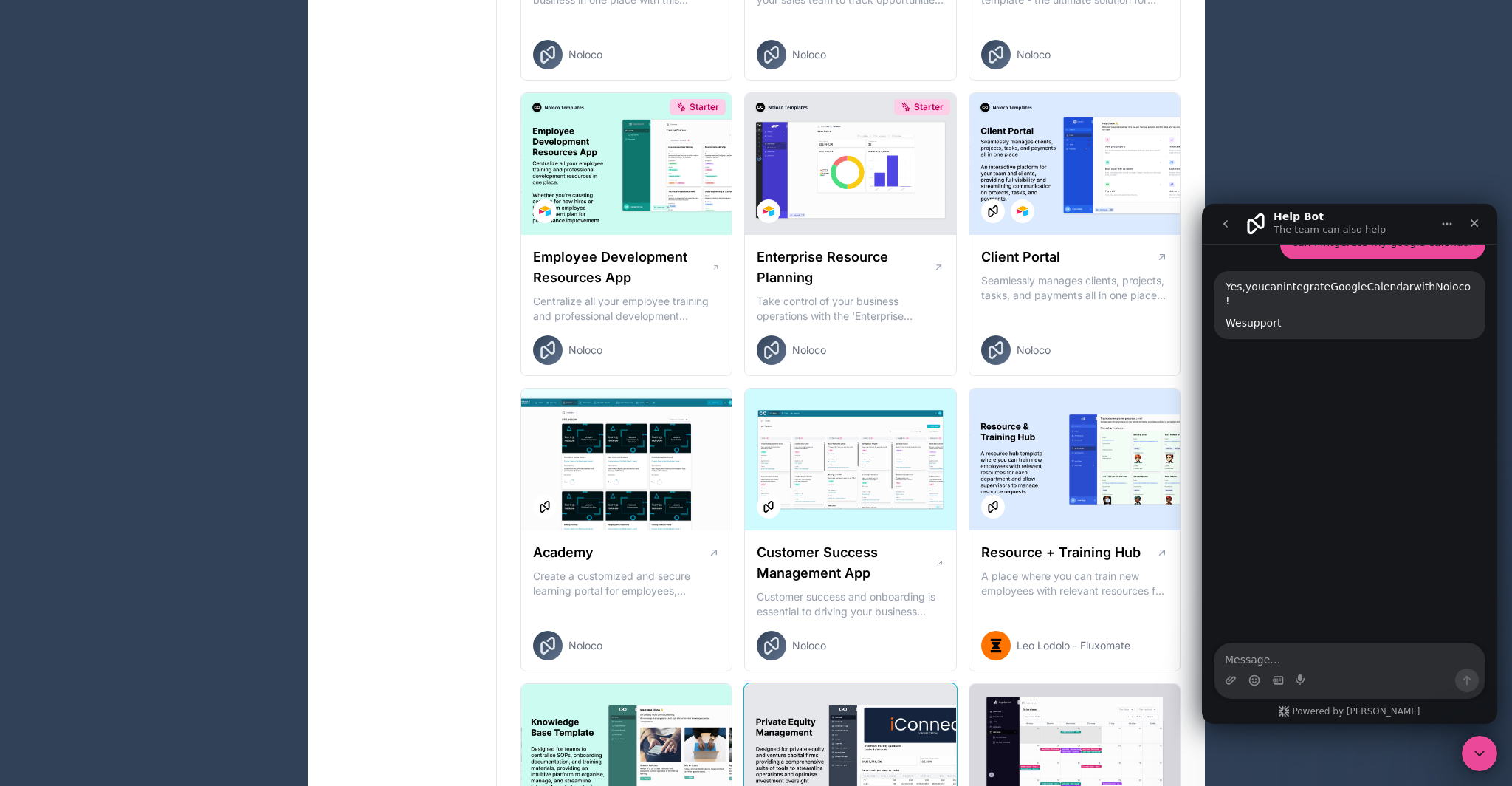
scroll to position [93, 0]
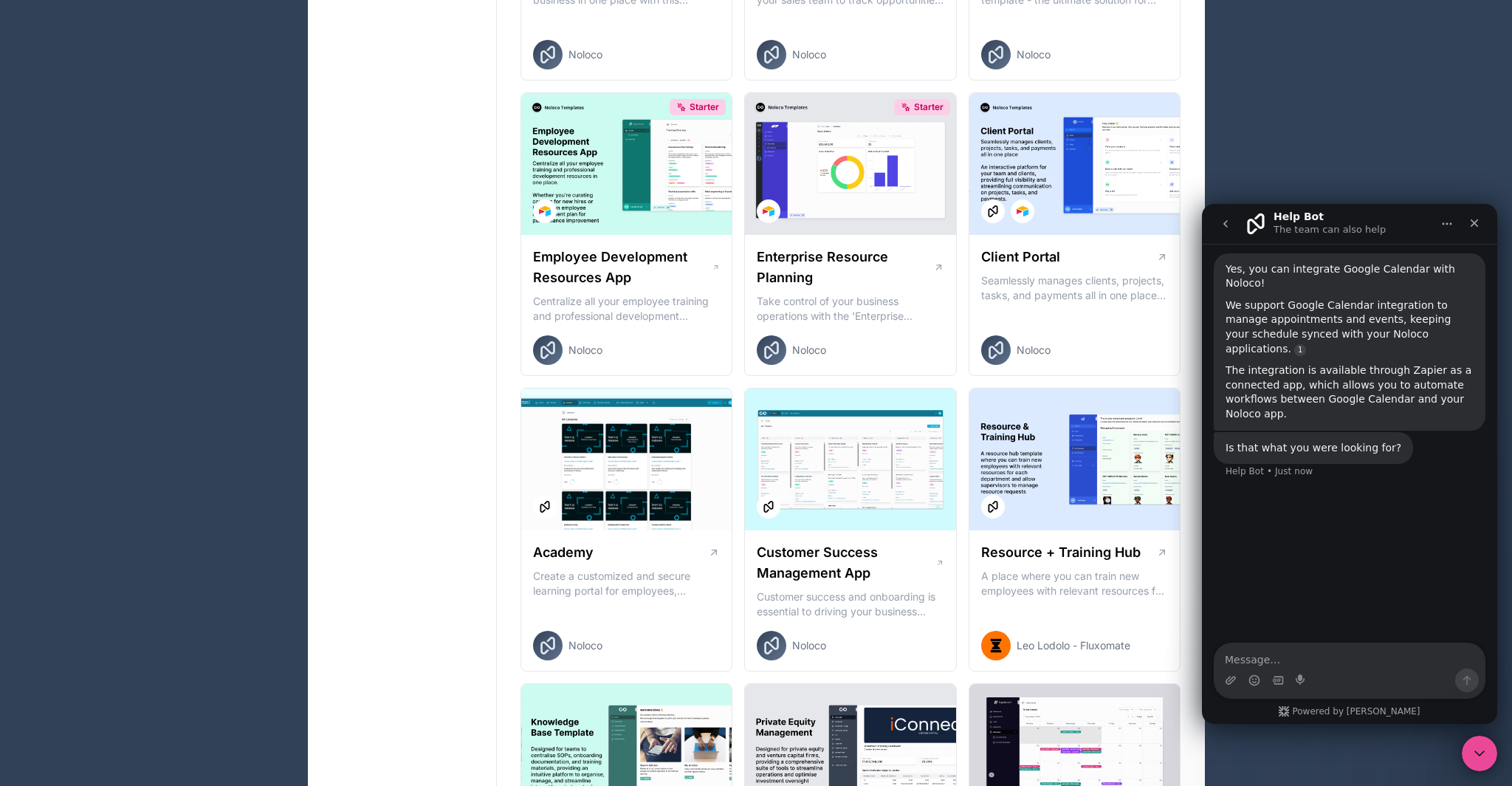
click at [1359, 363] on div "The integration is available through Zapier as a connected app, which allows yo…" at bounding box center [1349, 392] width 248 height 57
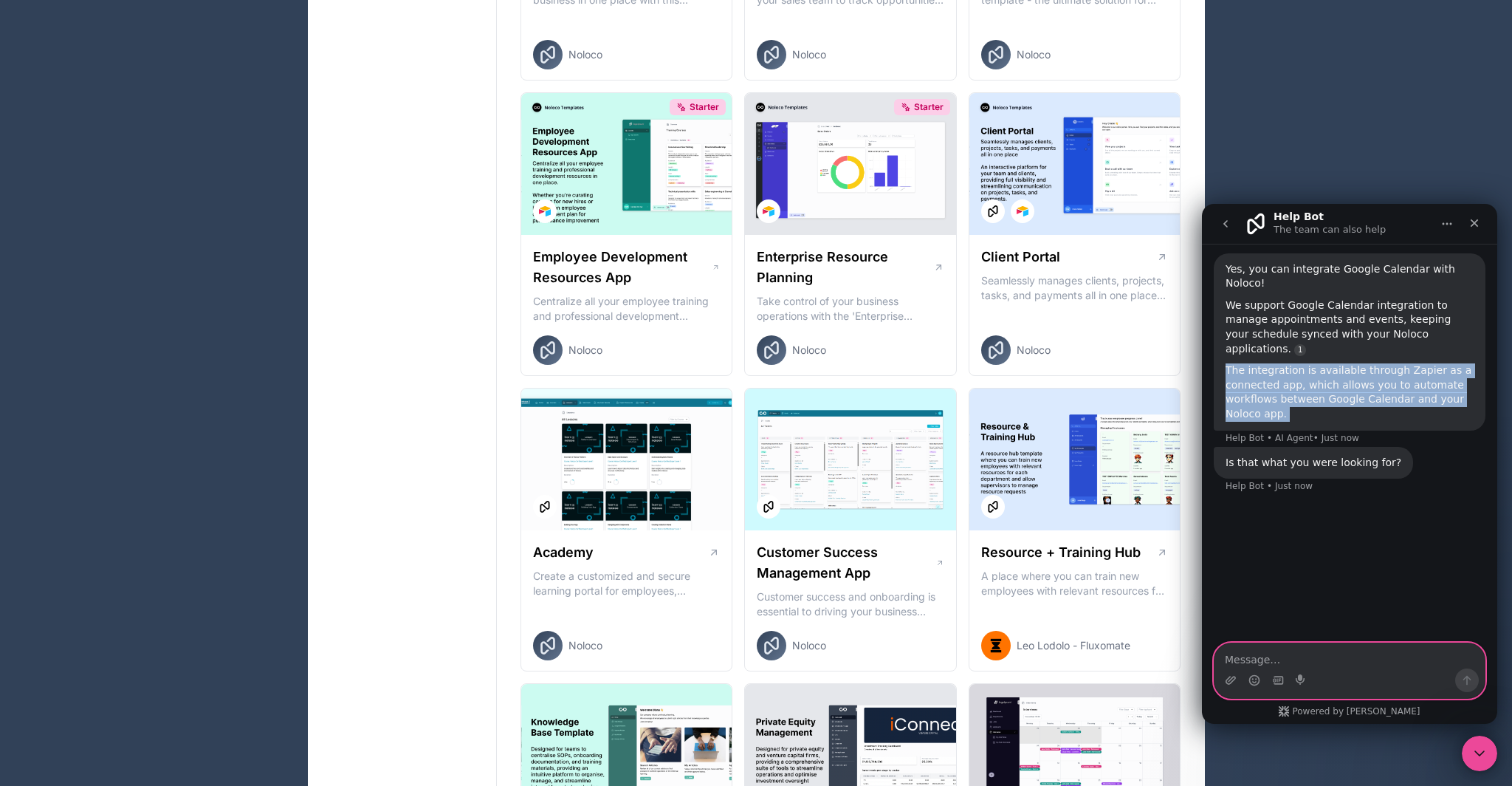
click at [1262, 667] on textarea "Message…" at bounding box center [1350, 655] width 271 height 25
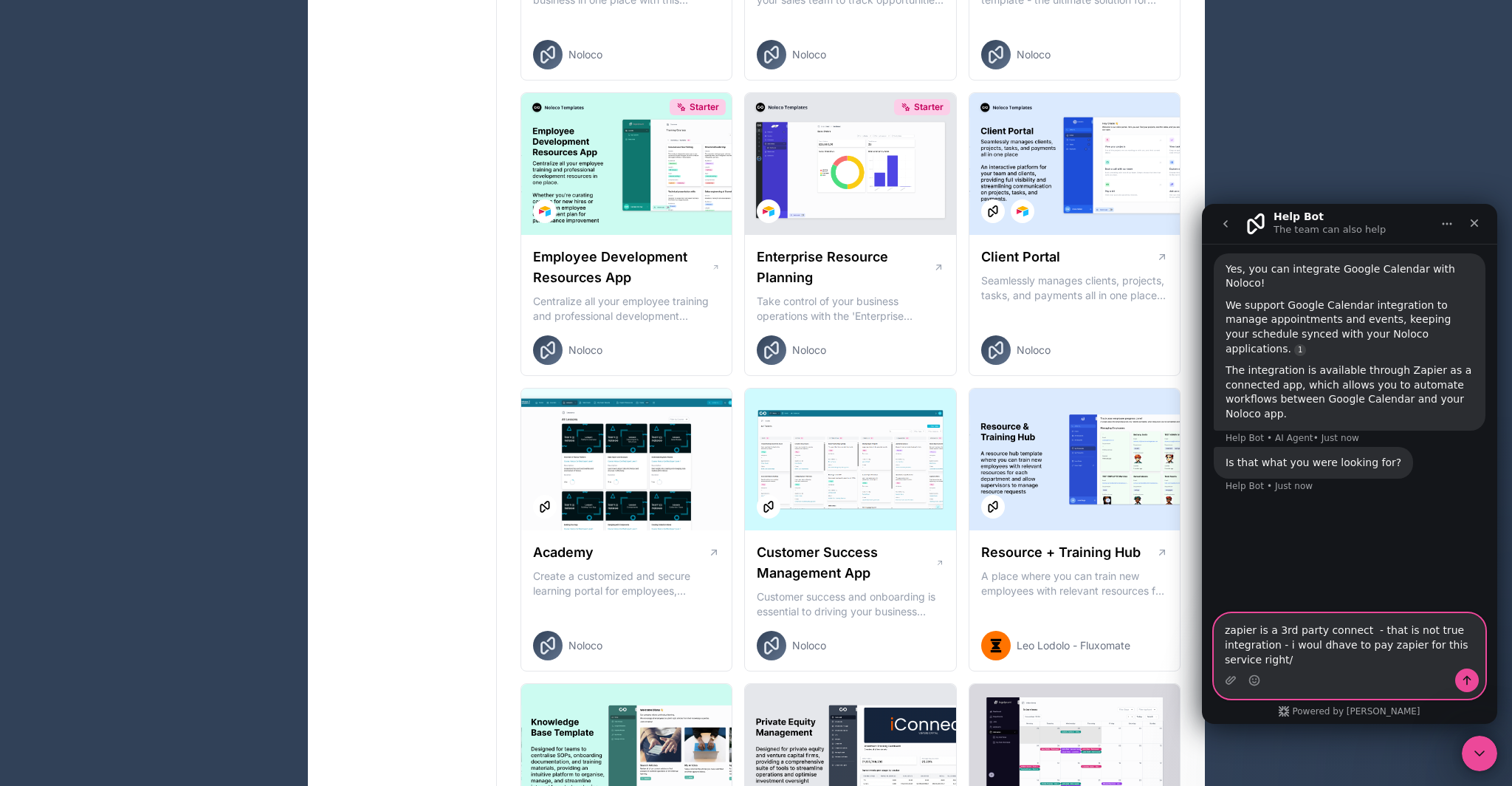
click at [1325, 645] on textarea "zapier is a 3rd party connect - that is not true integration - i woul dhave to …" at bounding box center [1350, 641] width 271 height 55
click at [1321, 661] on textarea "zapier is a 3rd party connect - that is not true integration - i would have to …" at bounding box center [1350, 641] width 271 height 55
type textarea "zapier is a 3rd party connect - that is not true integration - i would have to …"
click at [1464, 679] on icon "Send a message…" at bounding box center [1467, 680] width 8 height 10
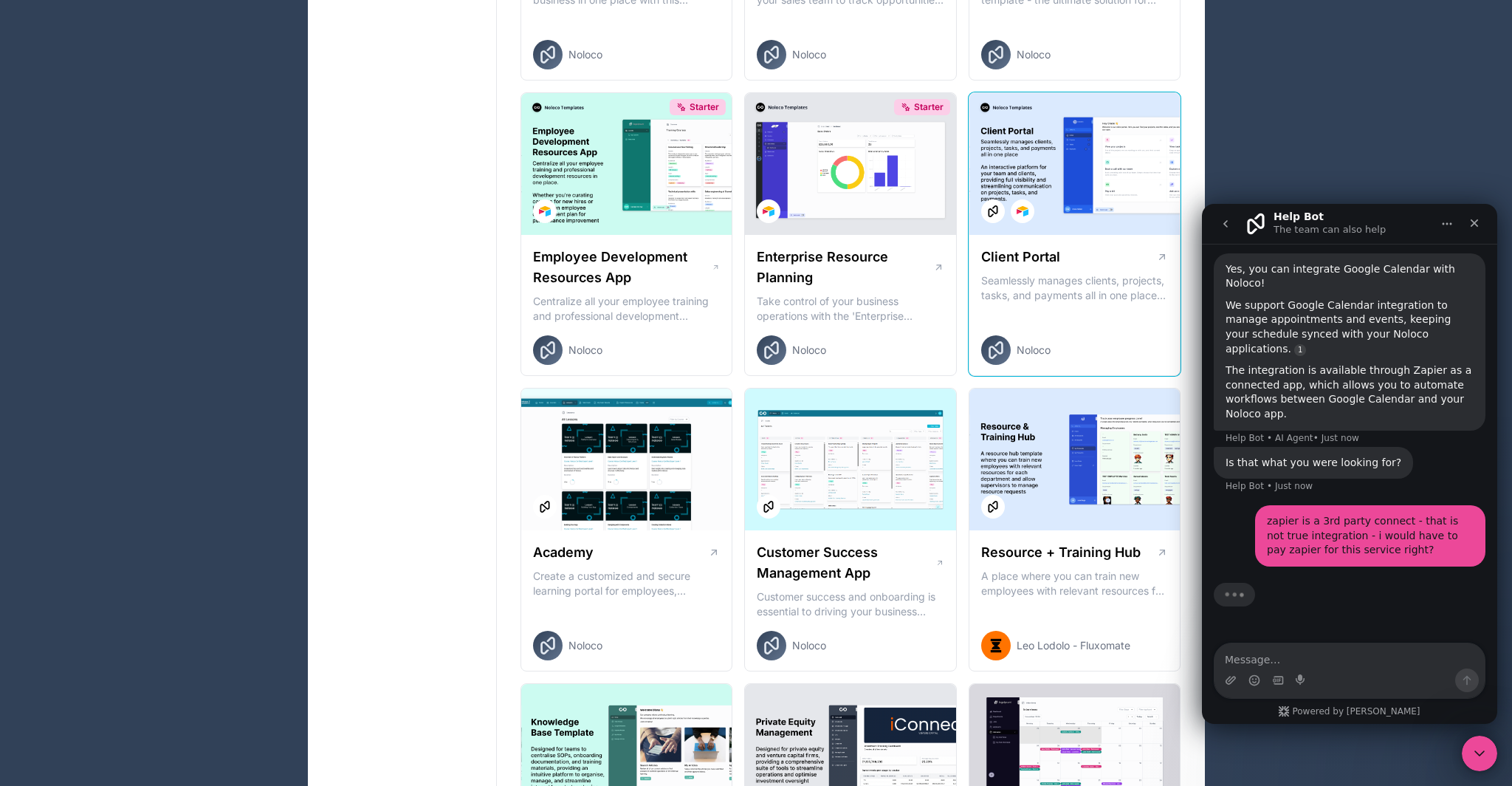
click at [1042, 235] on div at bounding box center [1075, 164] width 211 height 141
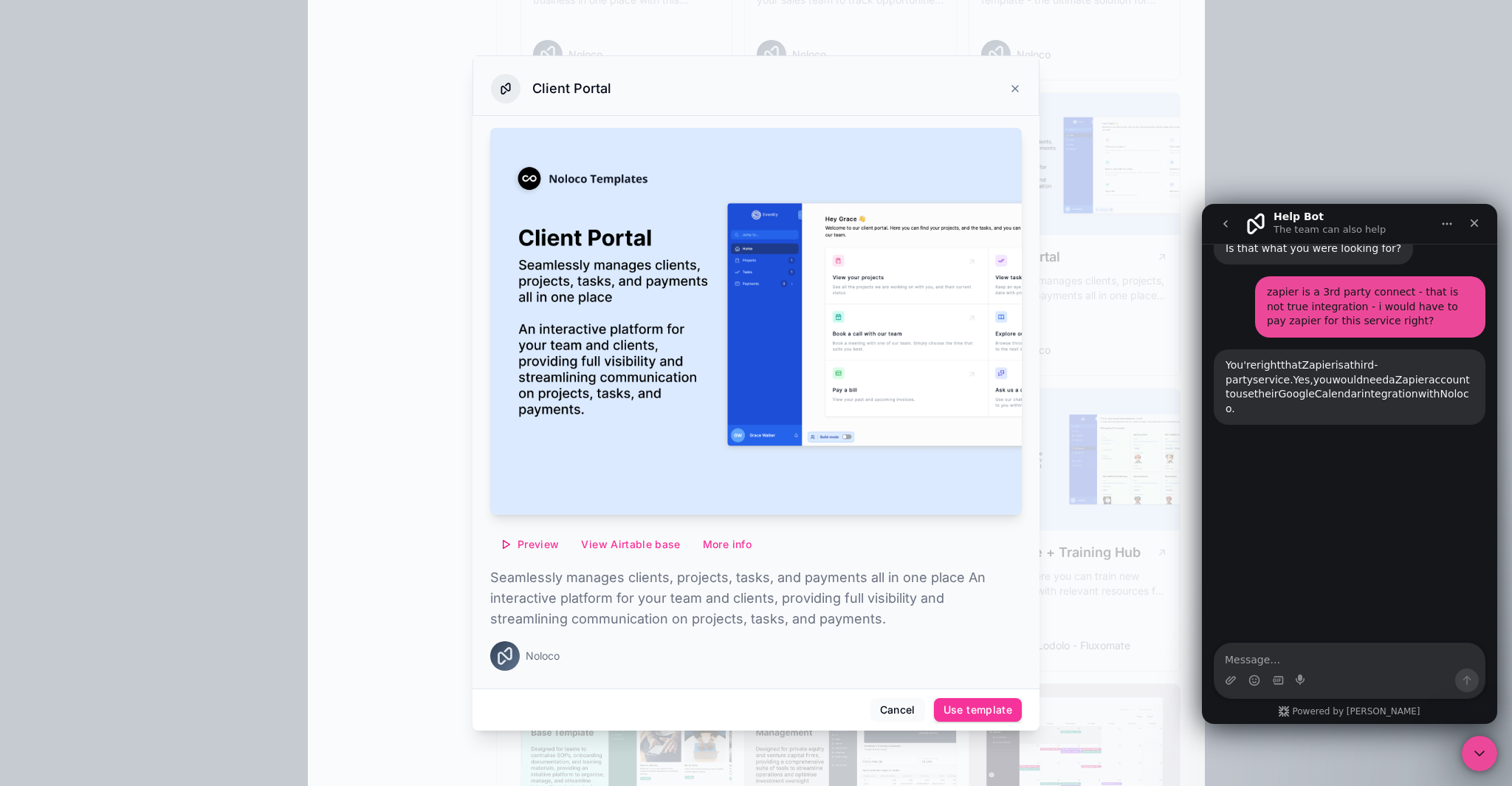
scroll to position [331, 0]
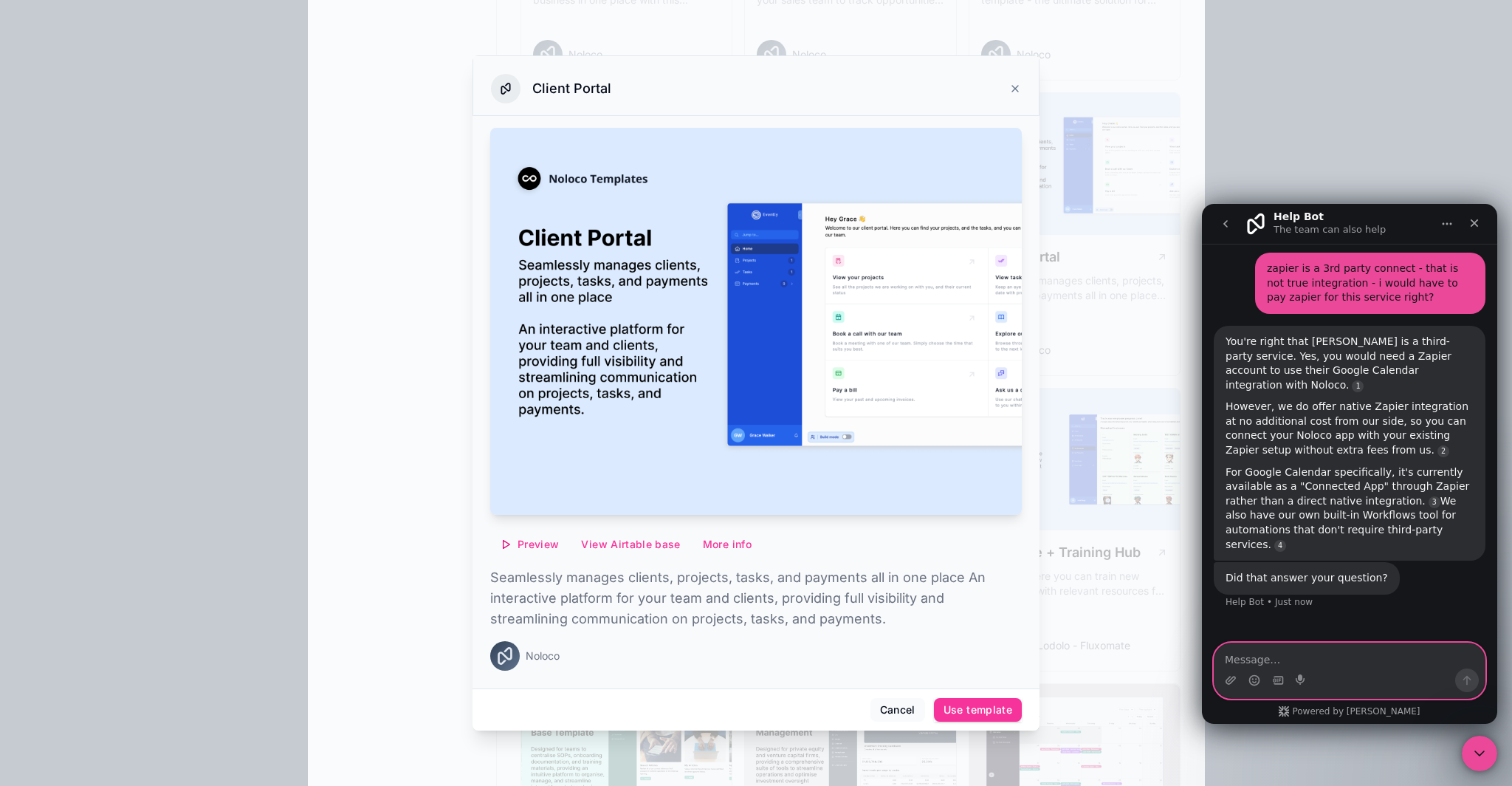
click at [1271, 653] on textarea "Message…" at bounding box center [1350, 655] width 271 height 25
type textarea "meh..."
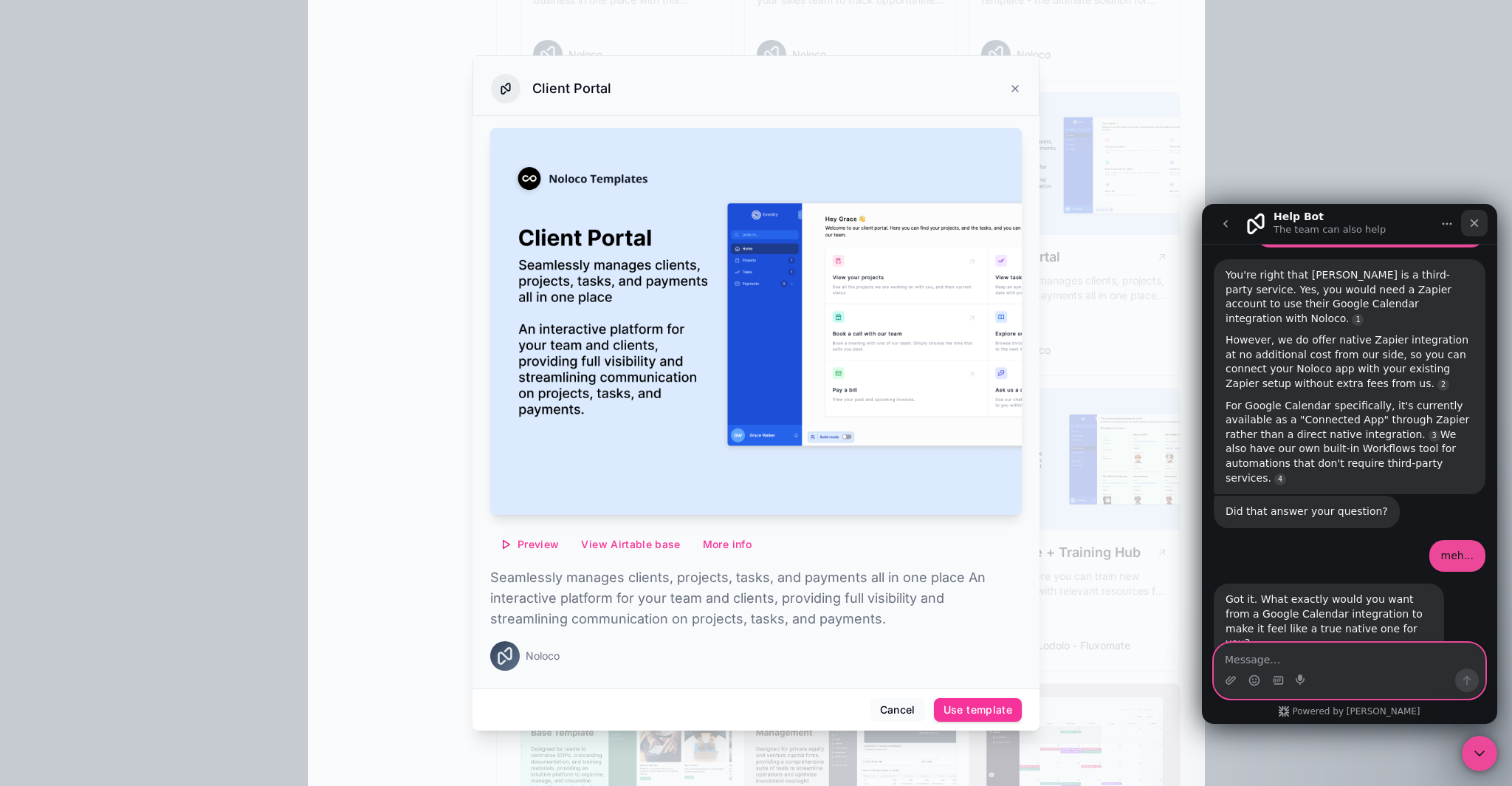
scroll to position [397, 0]
type textarea "not have to pay Zapier to make it work"
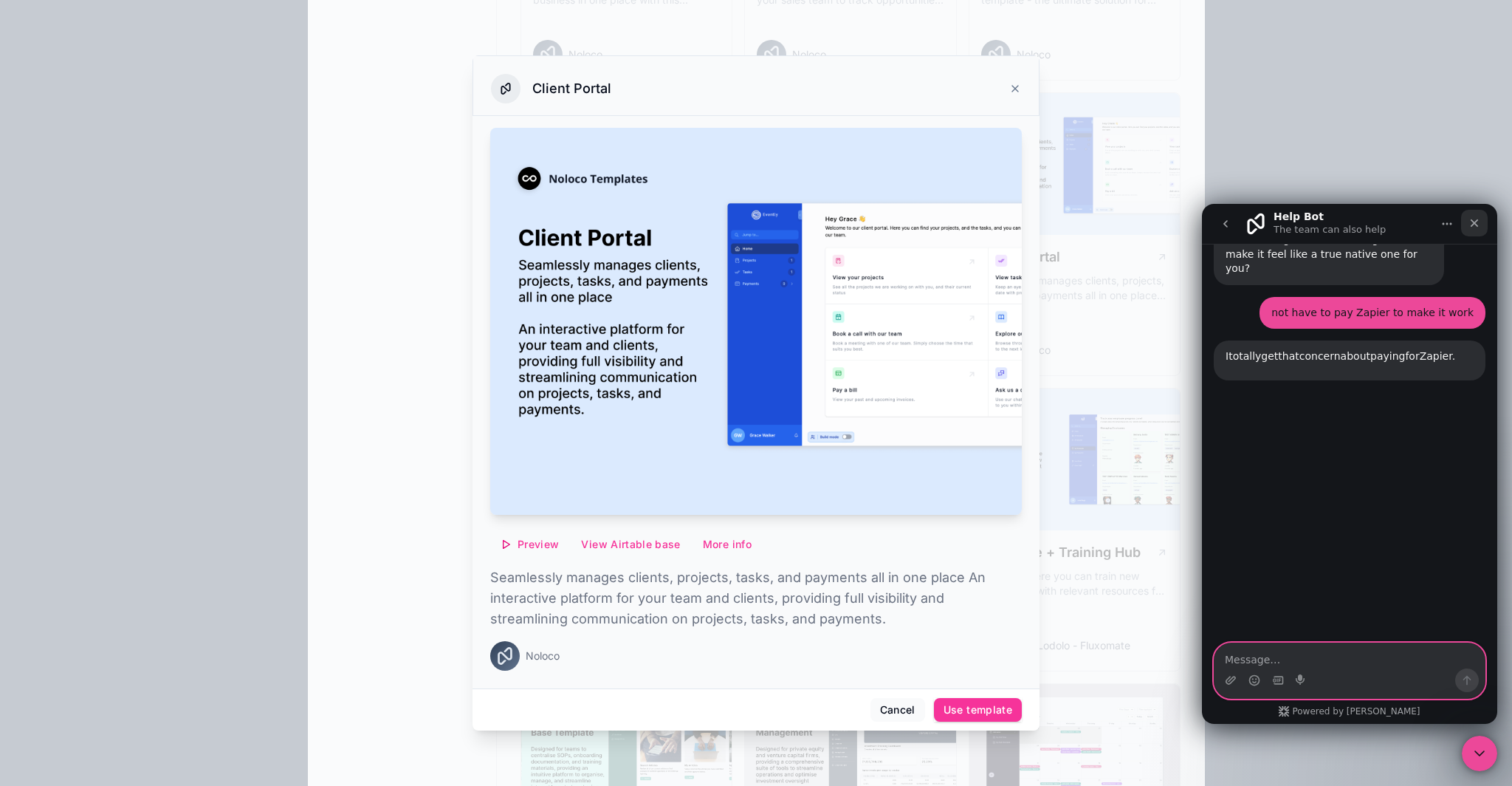
scroll to position [782, 0]
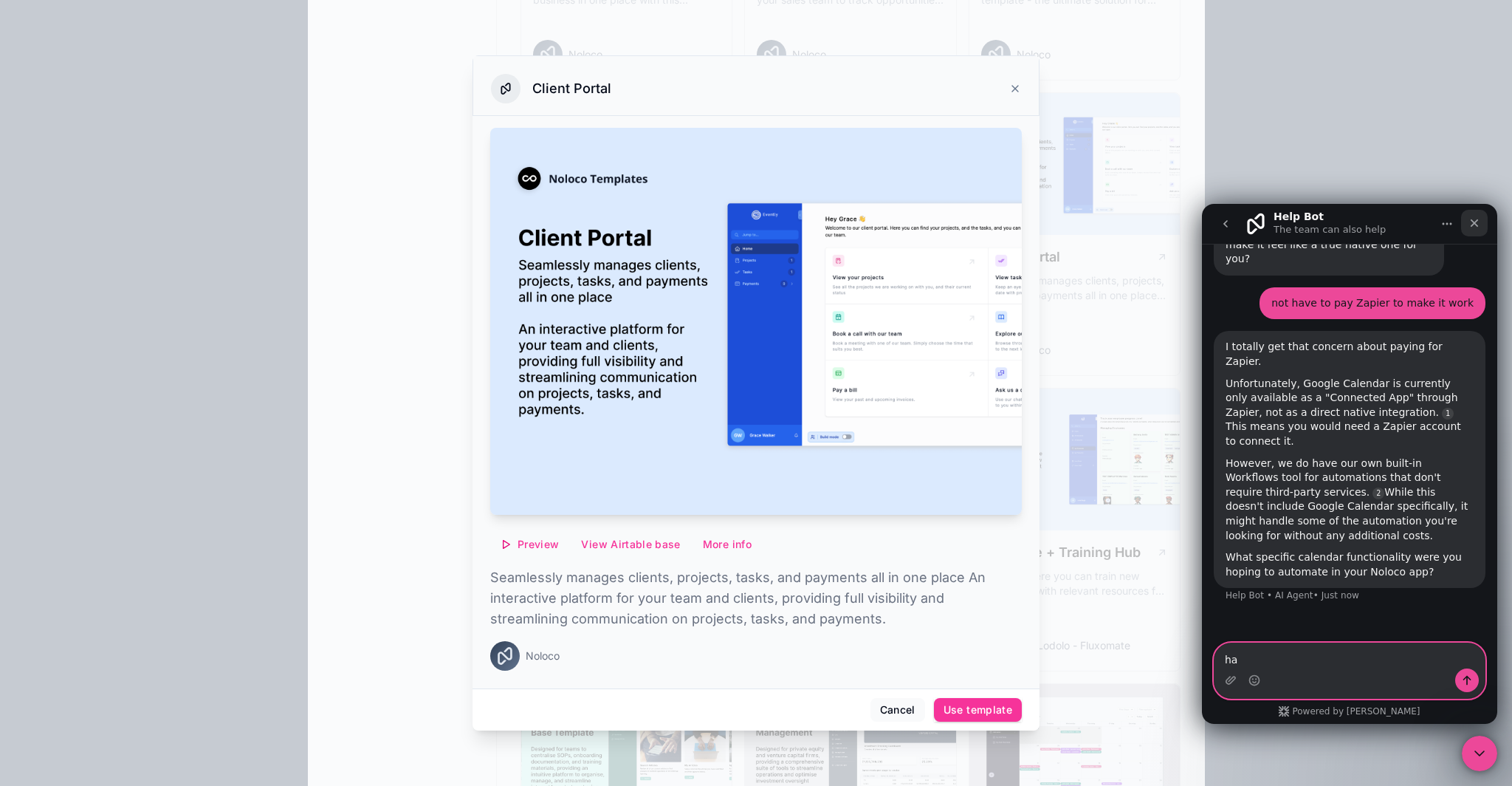
type textarea "h"
type textarea "u"
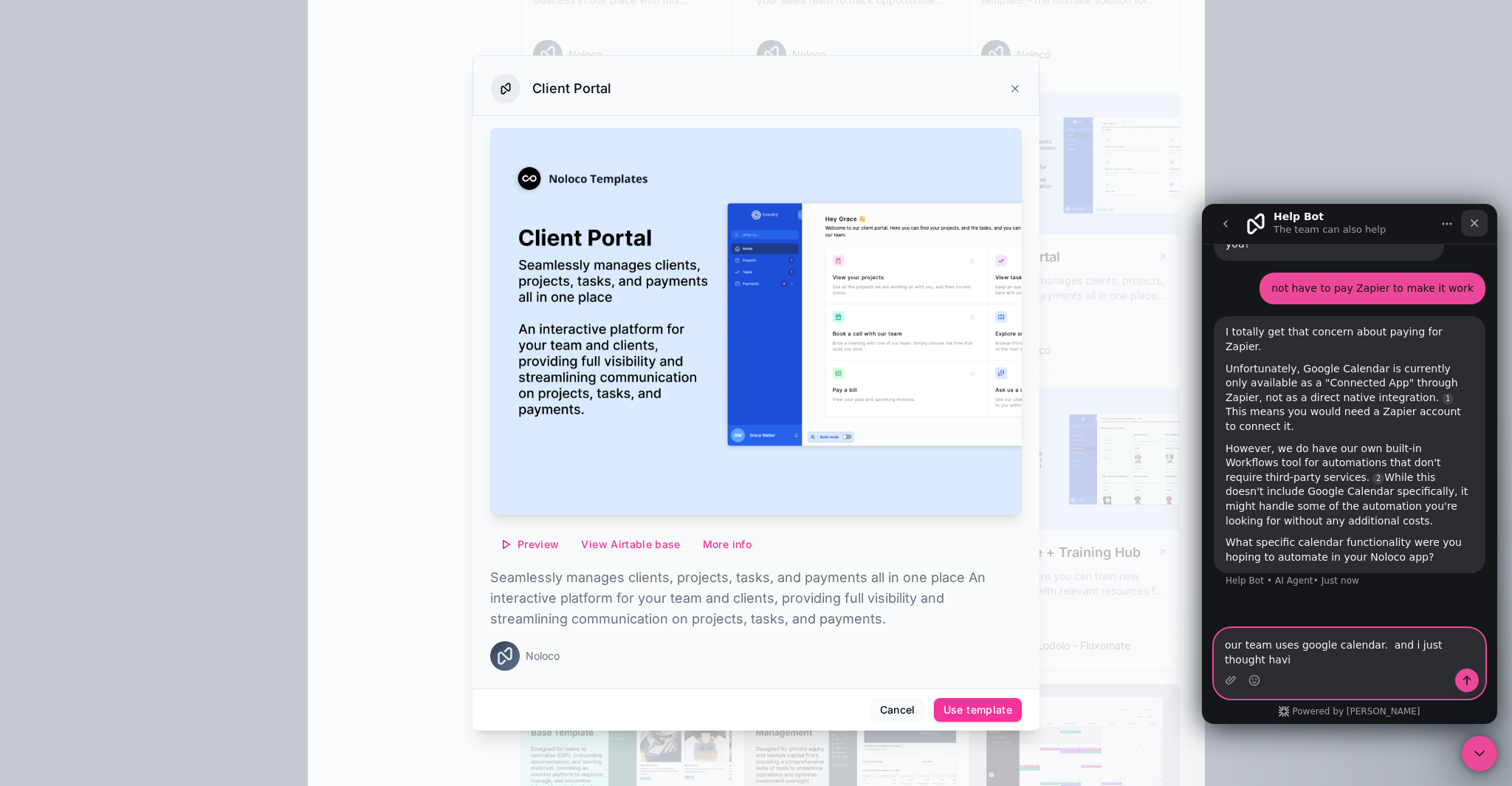
scroll to position [767, 0]
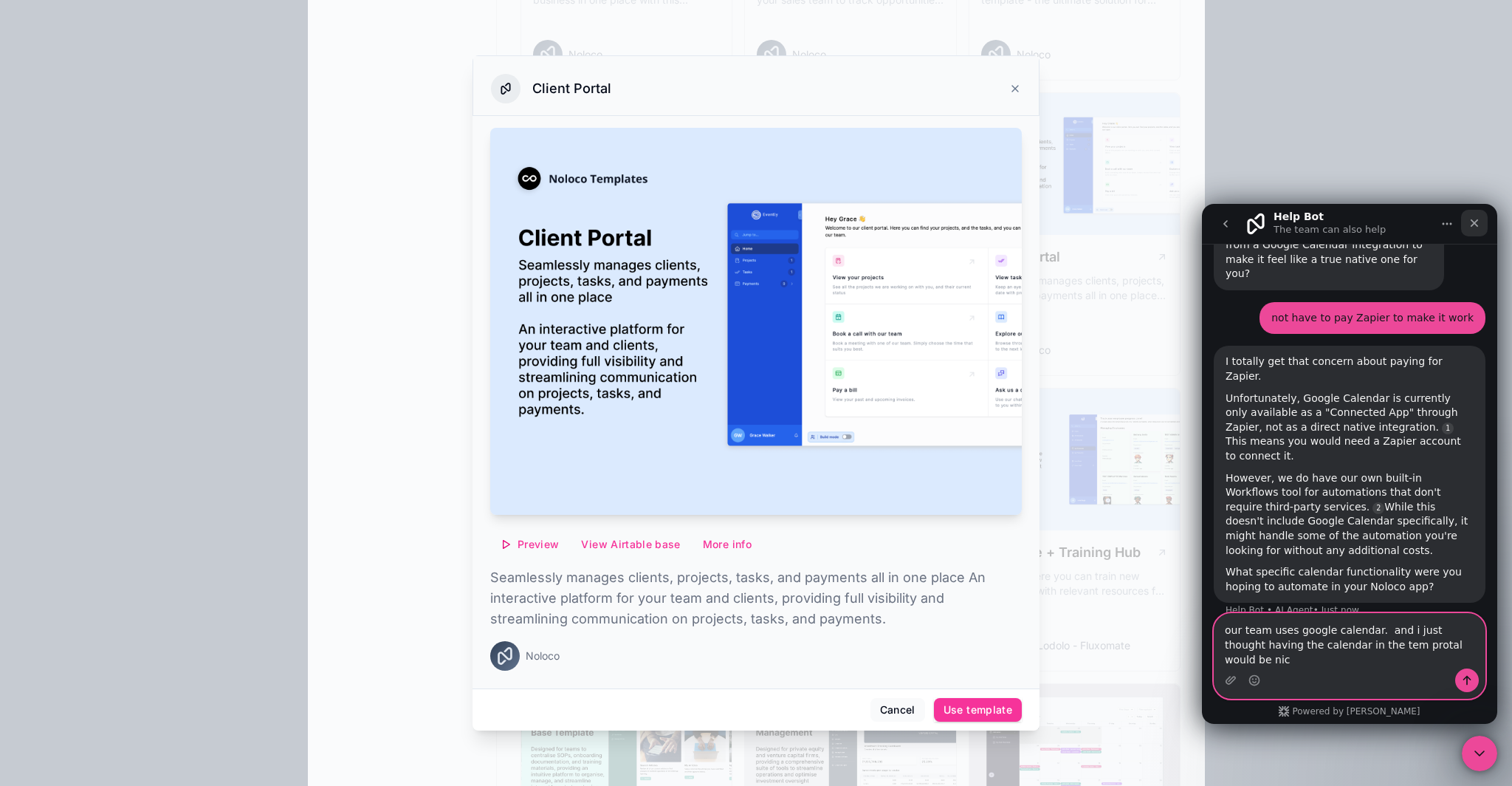
type textarea "our team uses google calendar. and i just thought having the calendar in the te…"
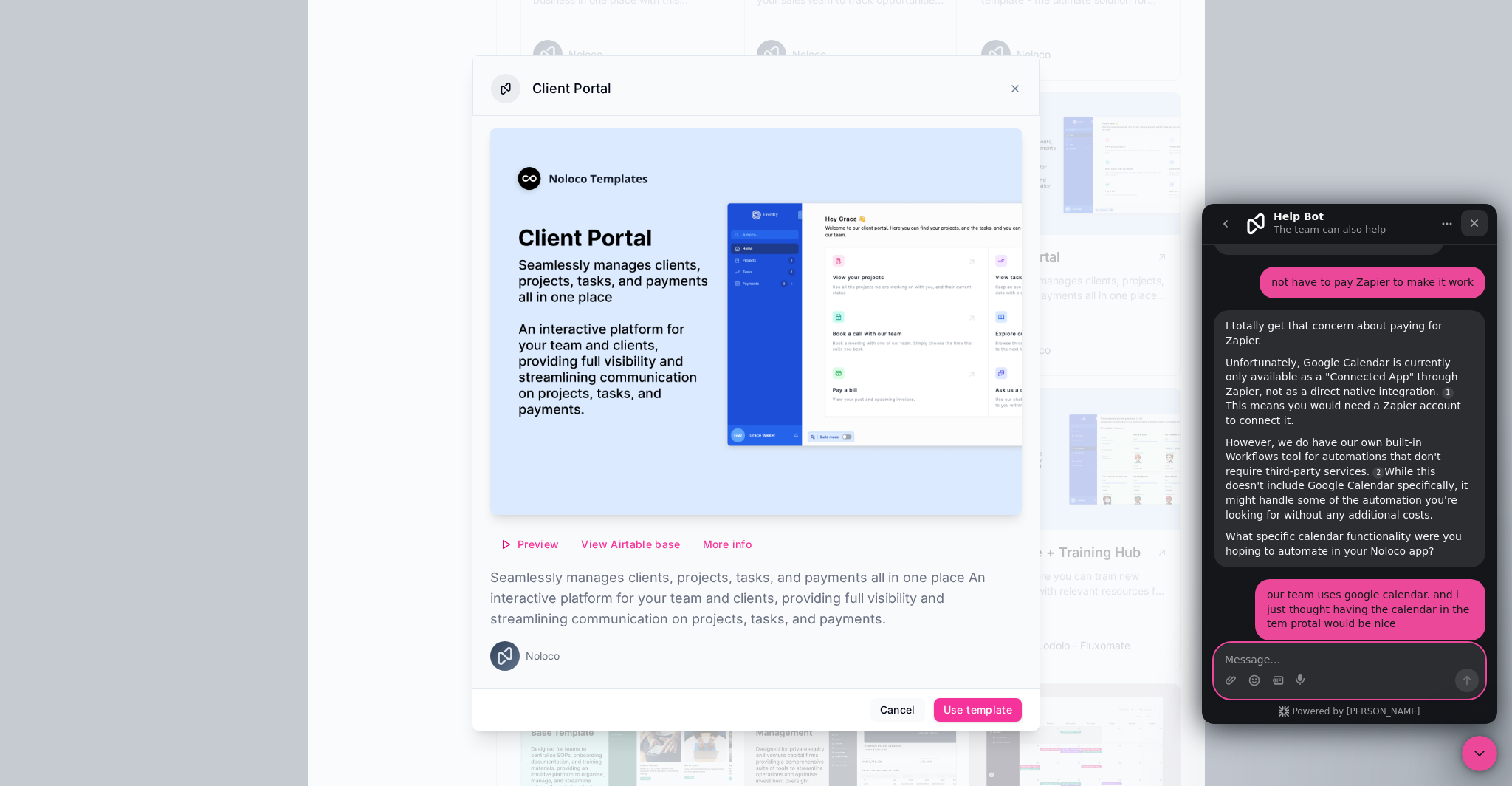
scroll to position [871, 0]
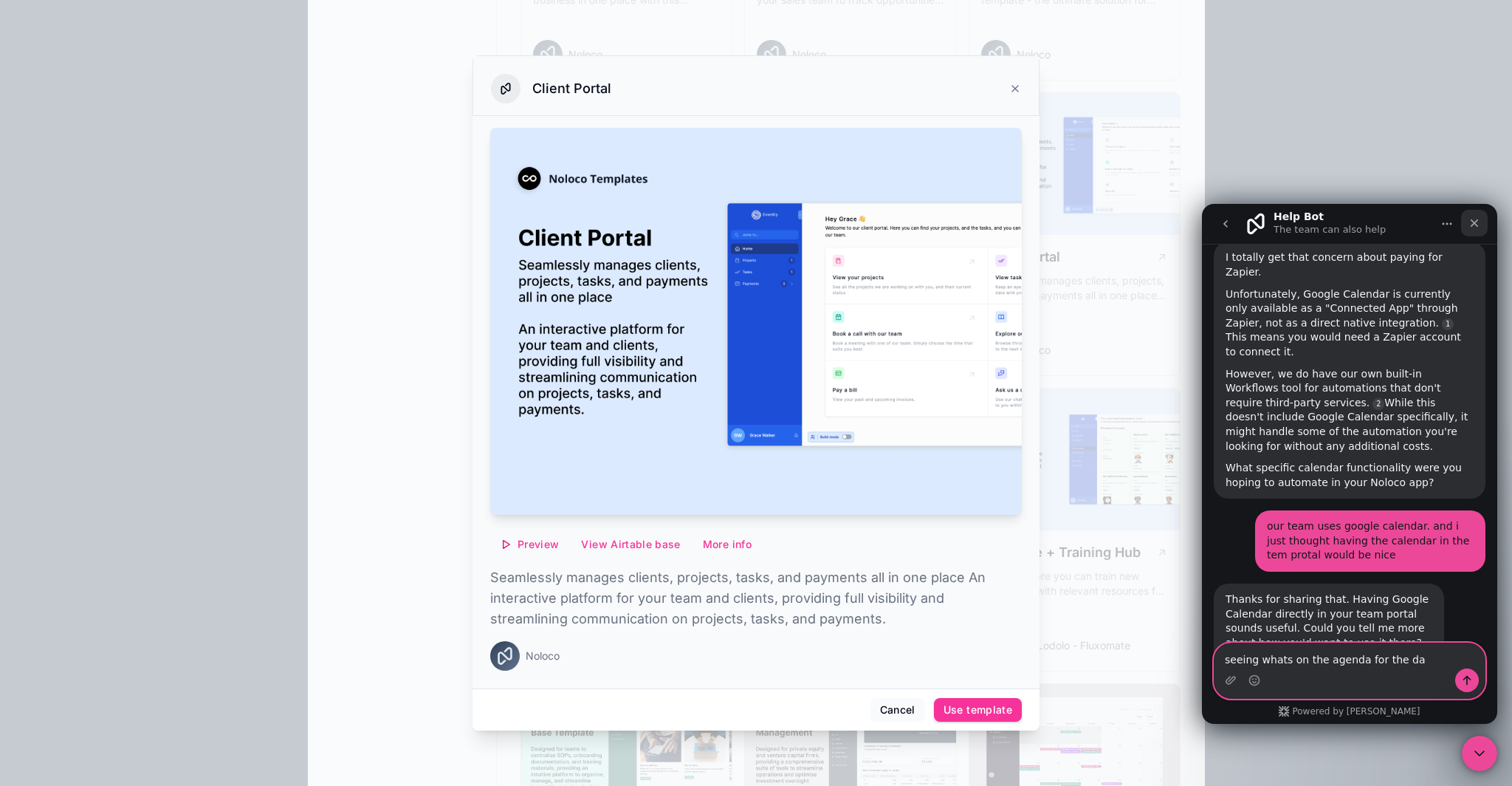
type textarea "seeing whats on the agenda for the day"
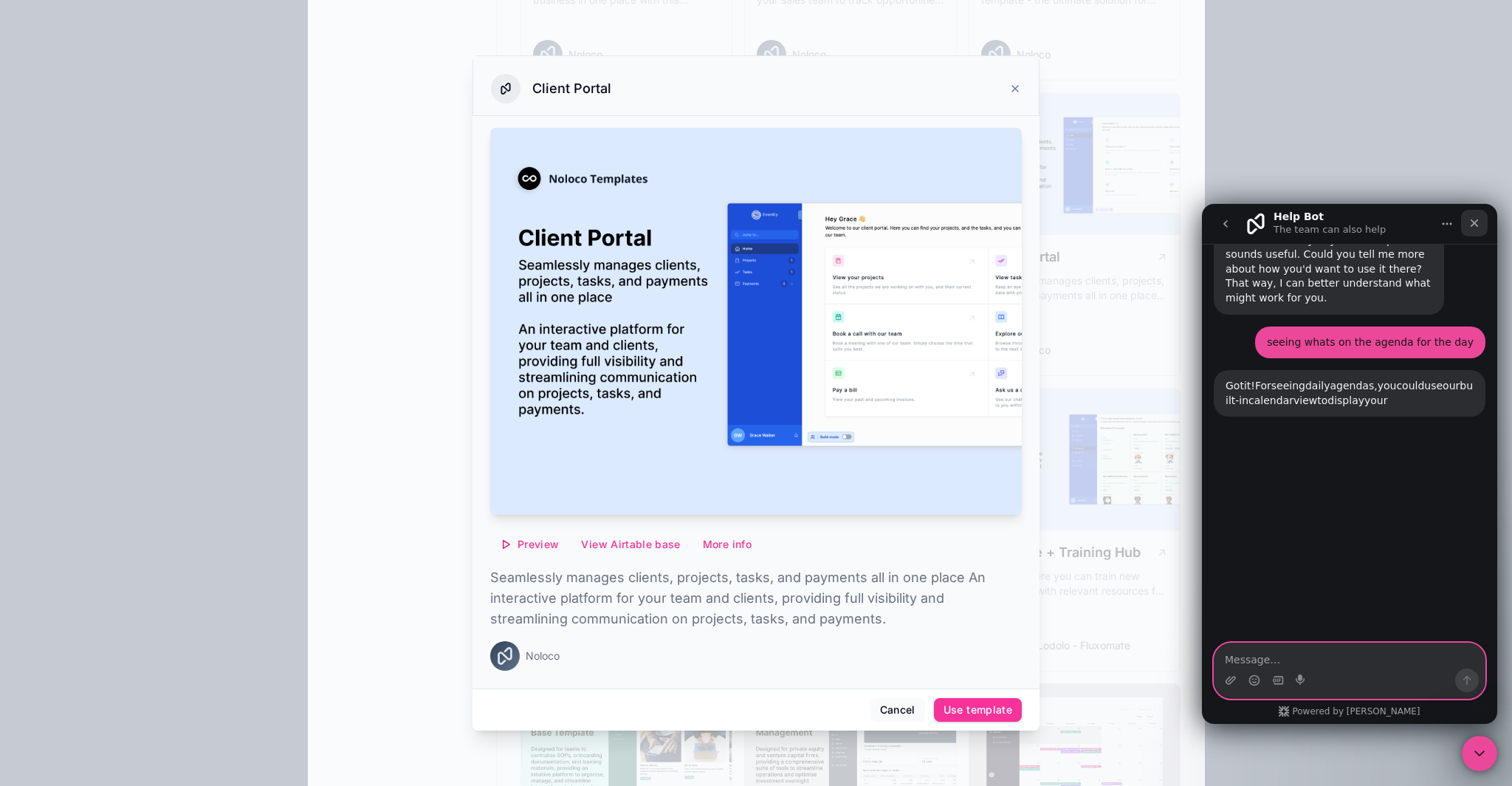
scroll to position [1255, 0]
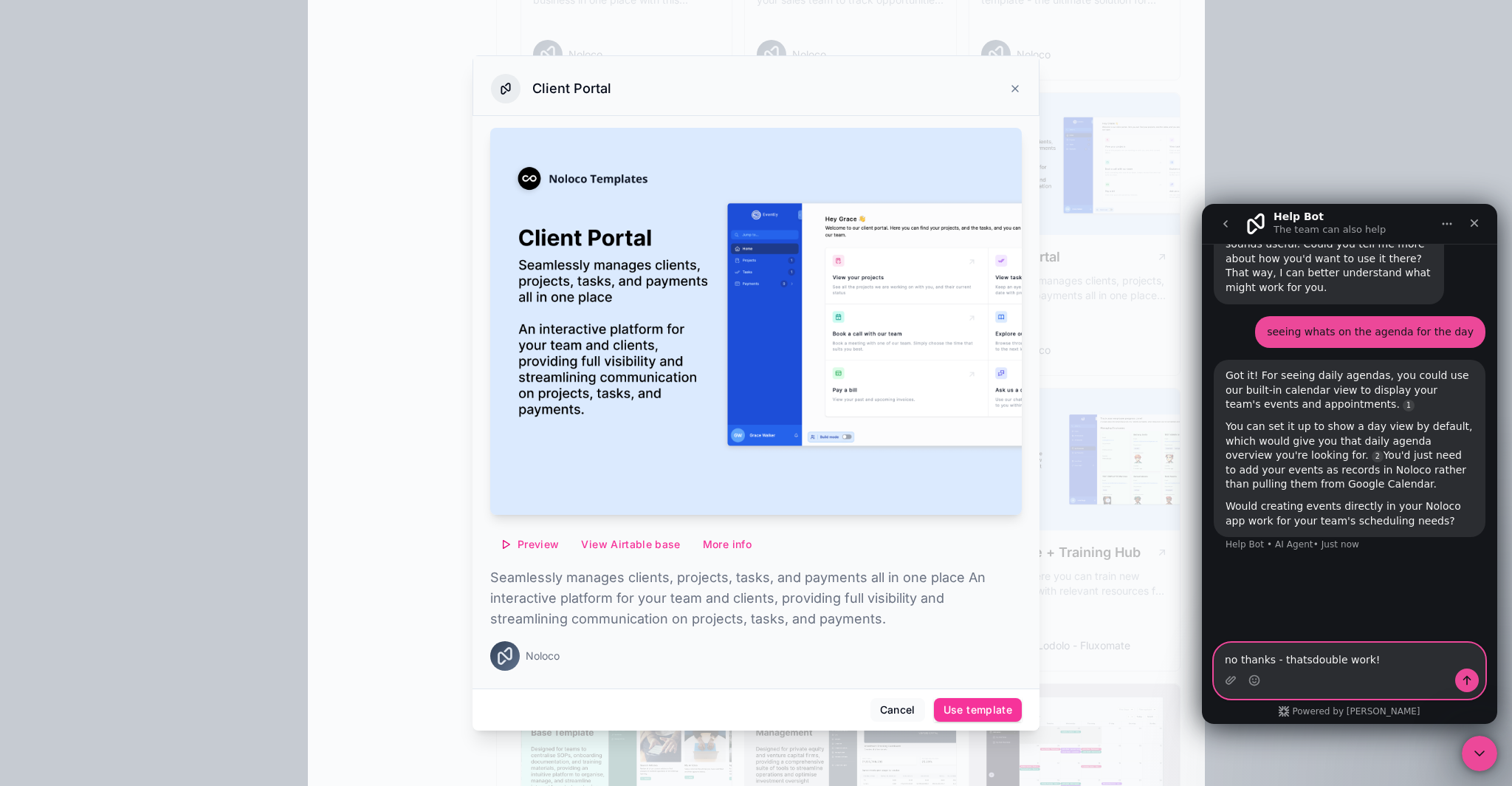
click at [1310, 665] on textarea "no thanks - thatsdouble work!" at bounding box center [1350, 655] width 271 height 25
click at [1383, 660] on textarea "no thanks - thats double work!" at bounding box center [1350, 655] width 271 height 25
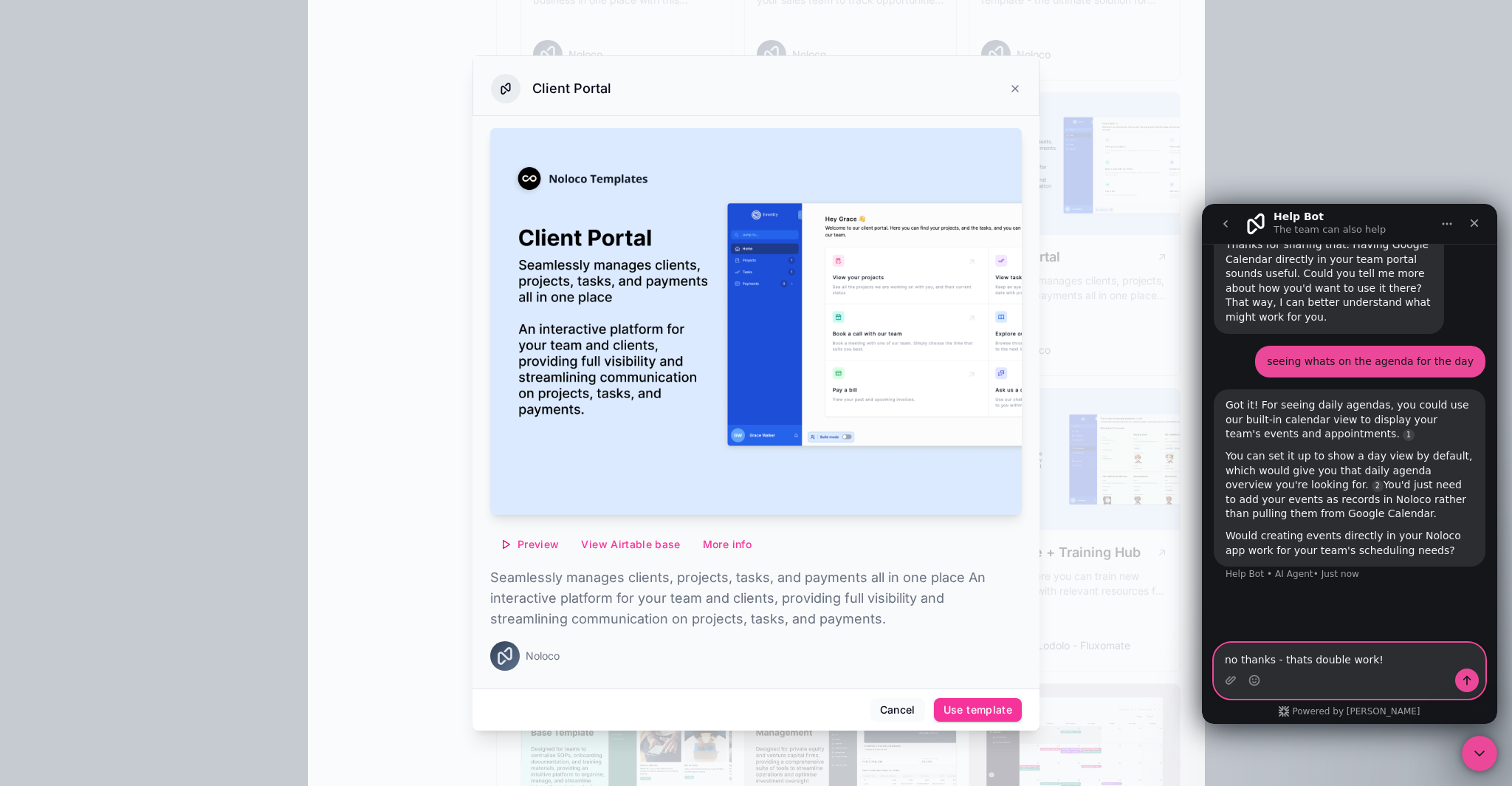
scroll to position [1240, 0]
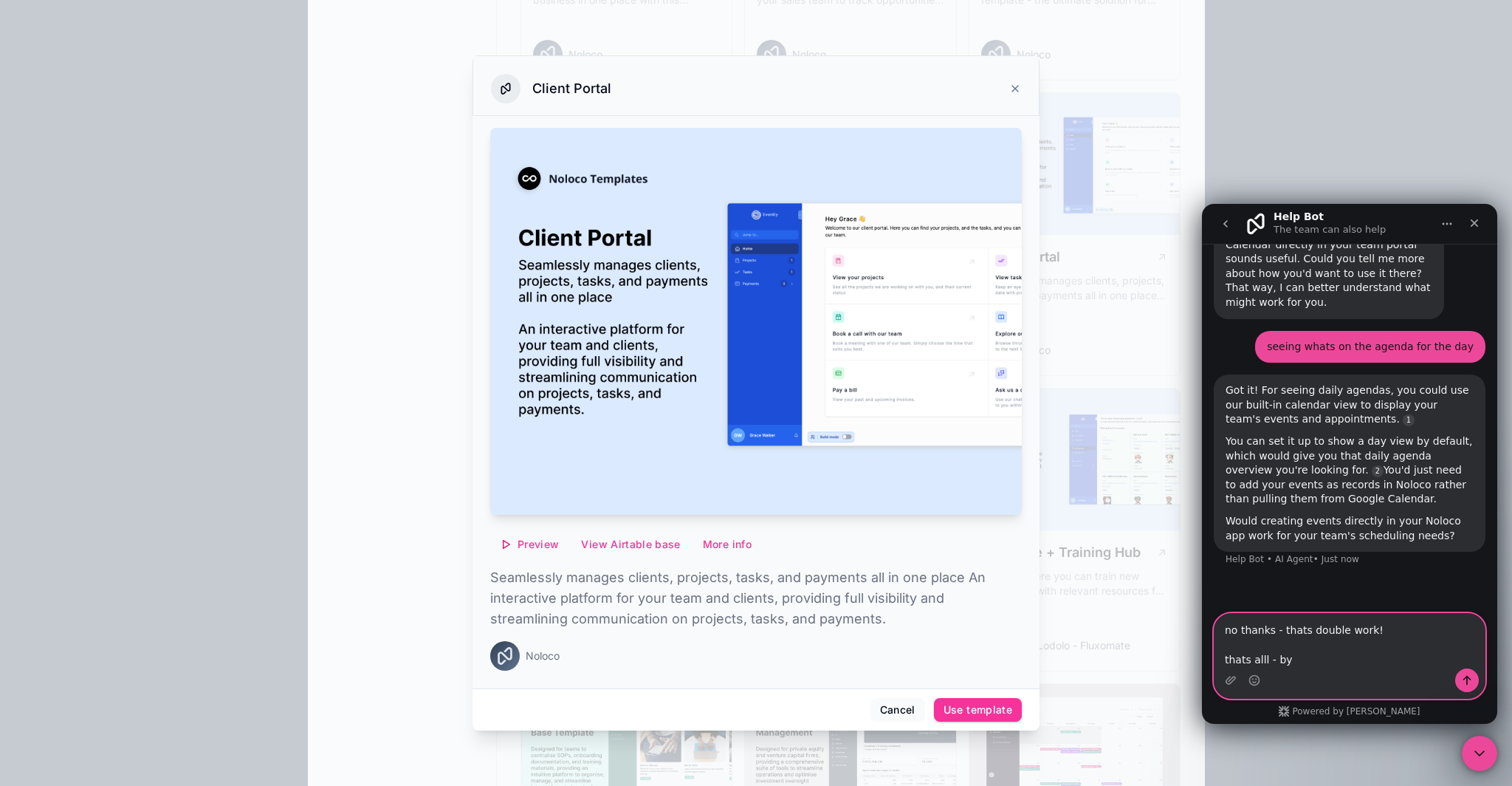
type textarea "no thanks - thats double work! thats alll - bye"
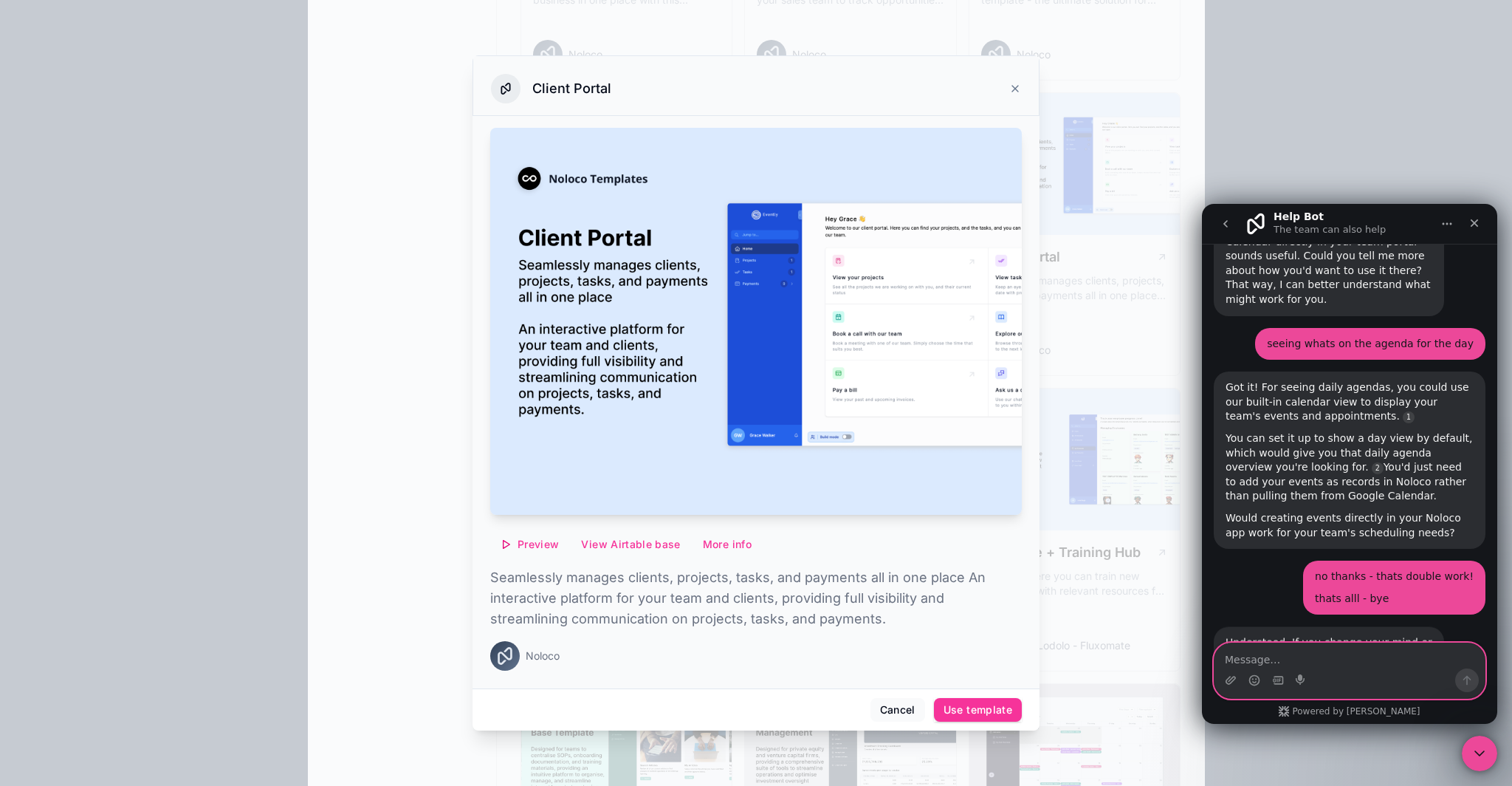
scroll to position [1242, 0]
click at [1481, 225] on div "Close" at bounding box center [1475, 223] width 27 height 27
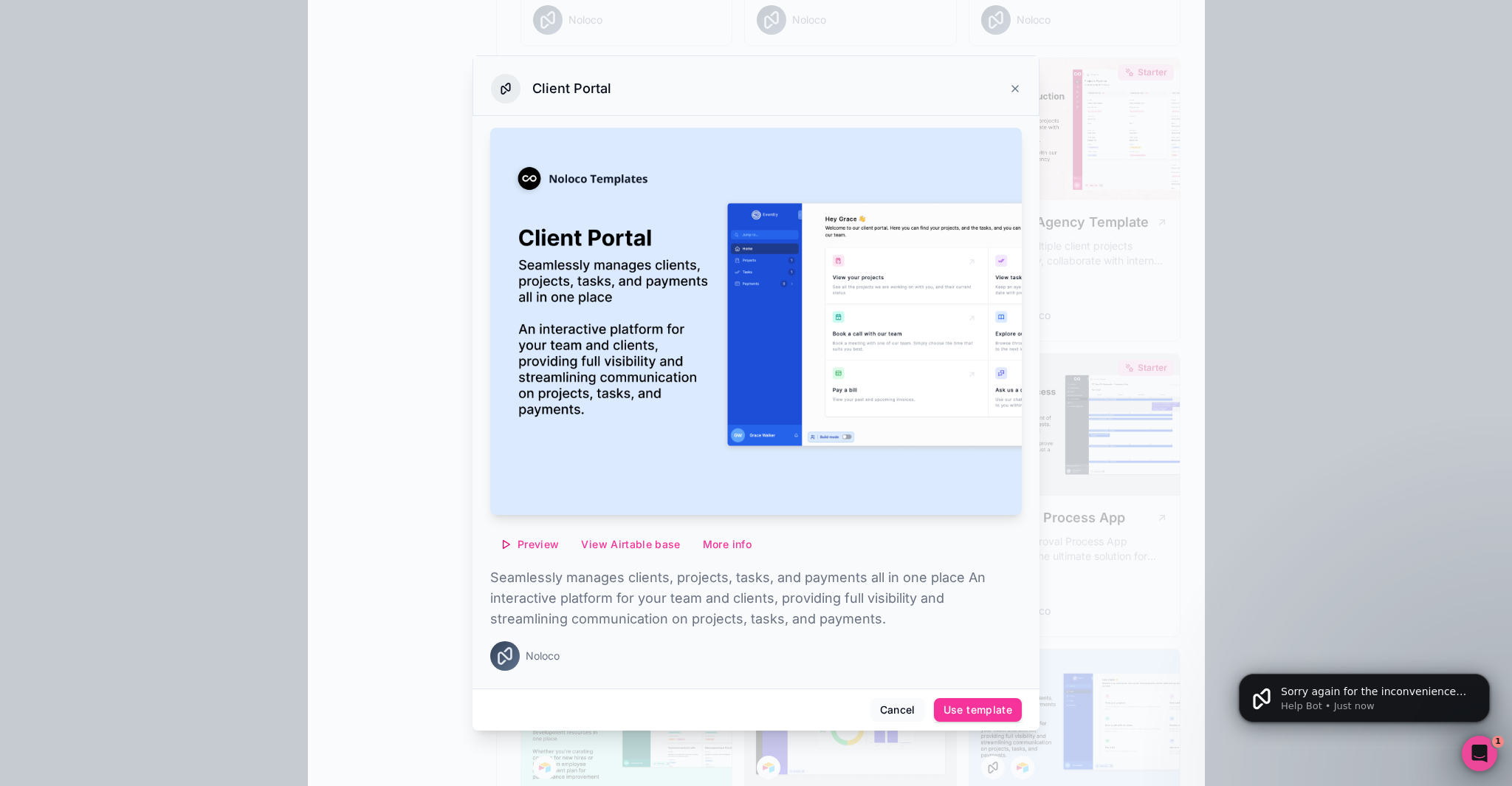
scroll to position [0, 0]
